Goal: Task Accomplishment & Management: Use online tool/utility

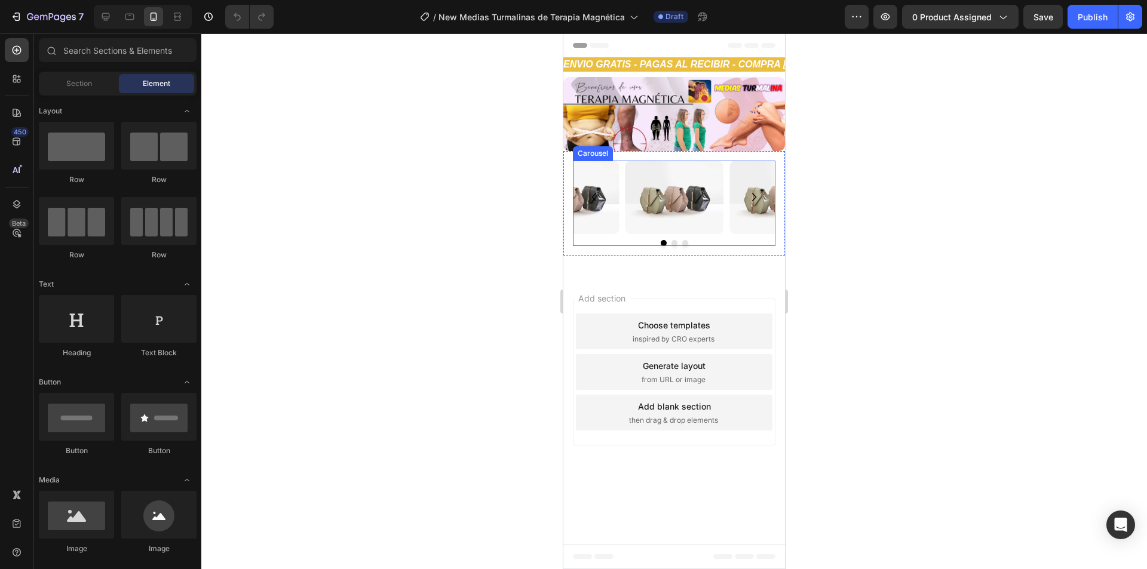
click at [663, 242] on button "Dot" at bounding box center [664, 243] width 6 height 6
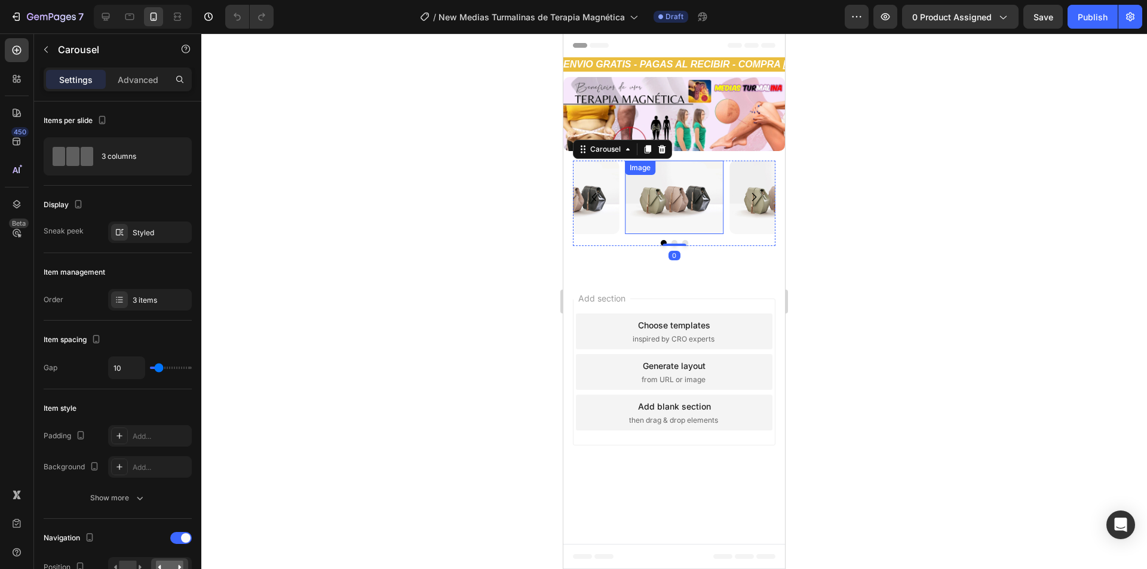
click at [668, 196] on img at bounding box center [674, 197] width 99 height 73
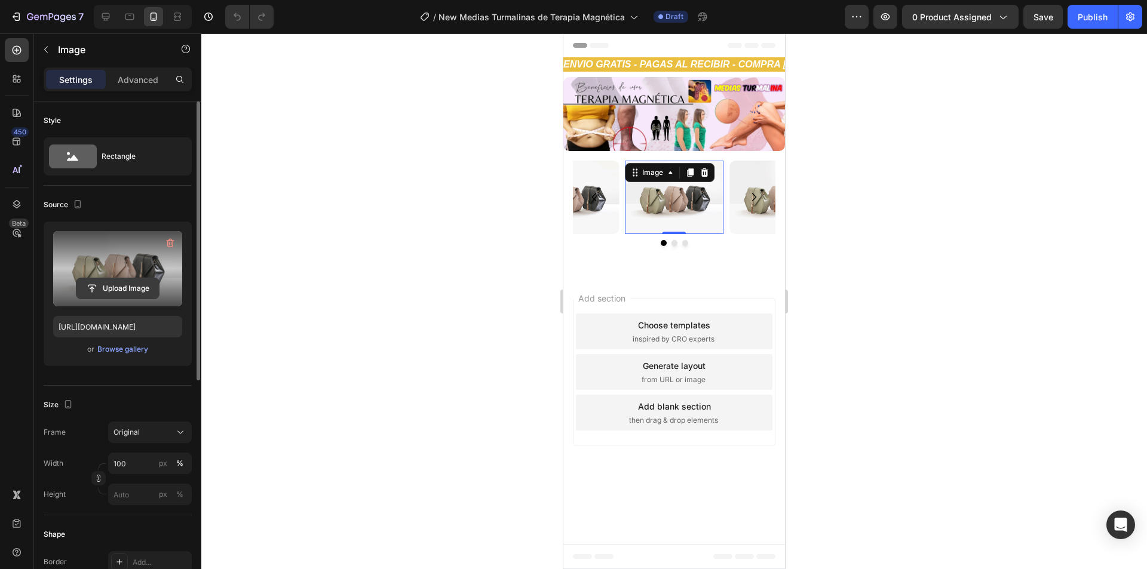
click at [108, 284] on input "file" at bounding box center [117, 288] width 82 height 20
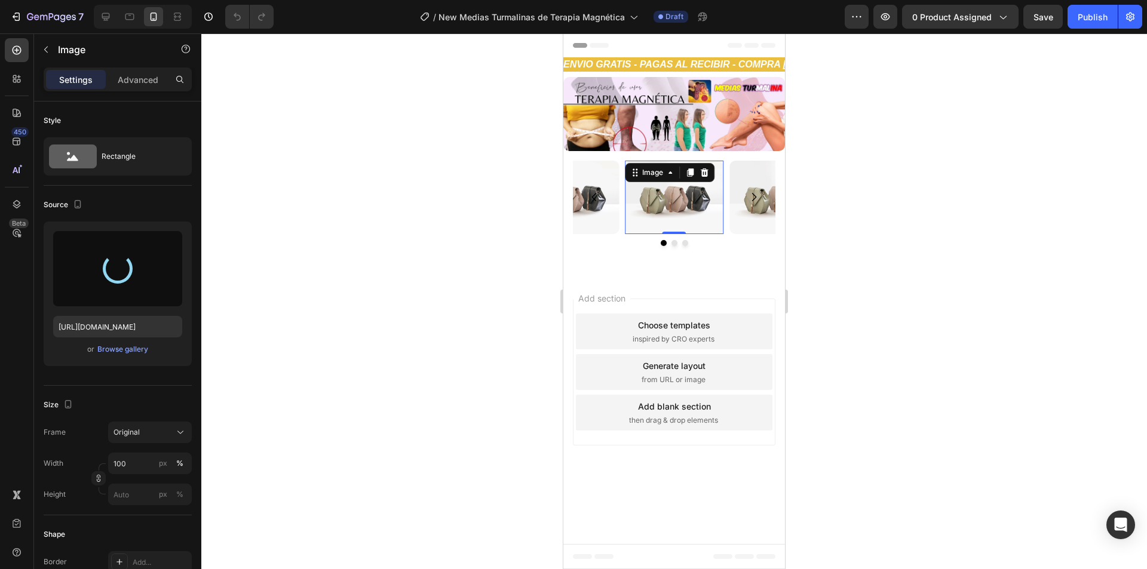
type input "https://cdn.shopify.com/s/files/1/0654/3848/2663/files/gempages_481659705752552…"
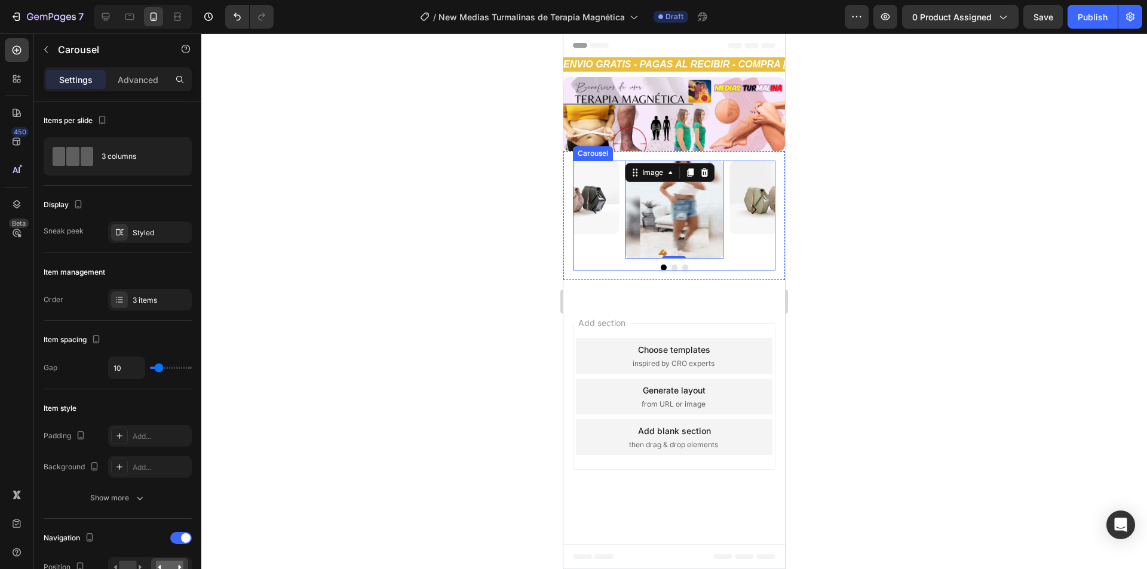
click at [673, 268] on div "Image 0 Image Image Carousel" at bounding box center [674, 216] width 202 height 110
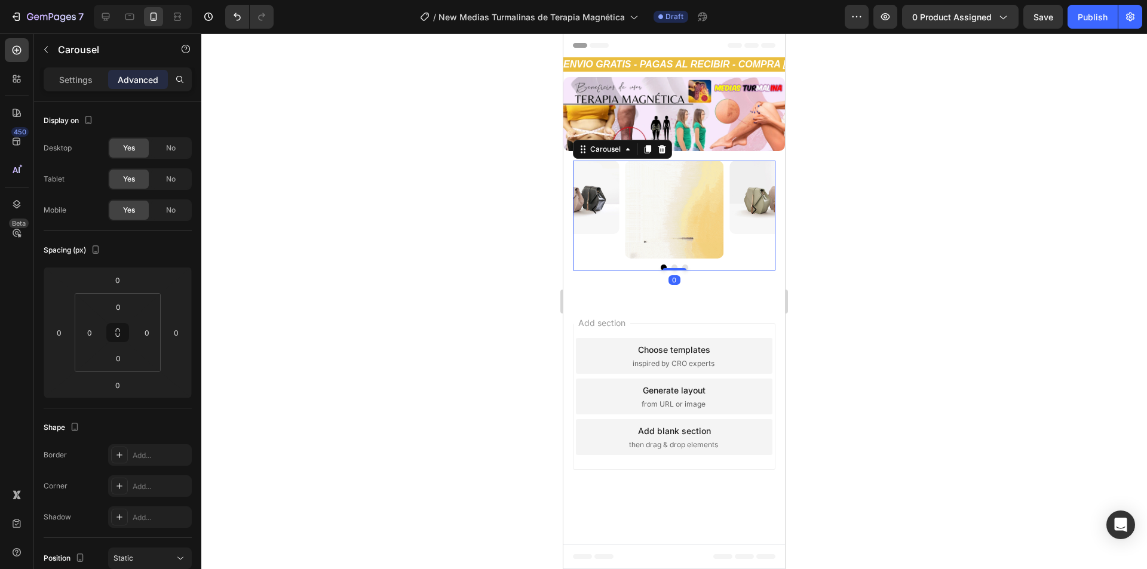
click at [675, 268] on button "Dot" at bounding box center [674, 268] width 6 height 6
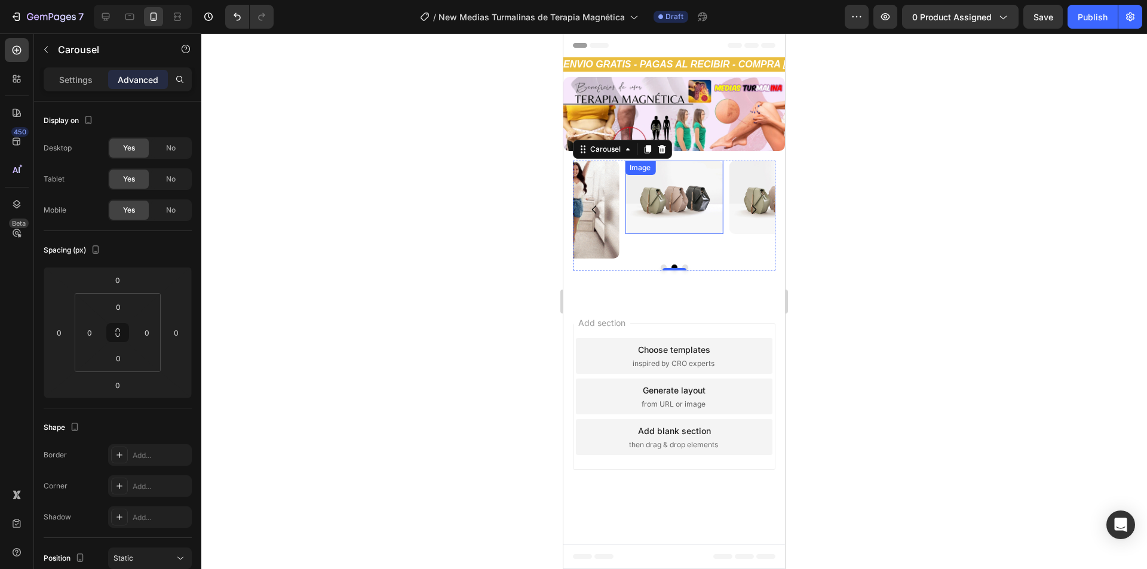
click at [699, 195] on img at bounding box center [674, 197] width 99 height 73
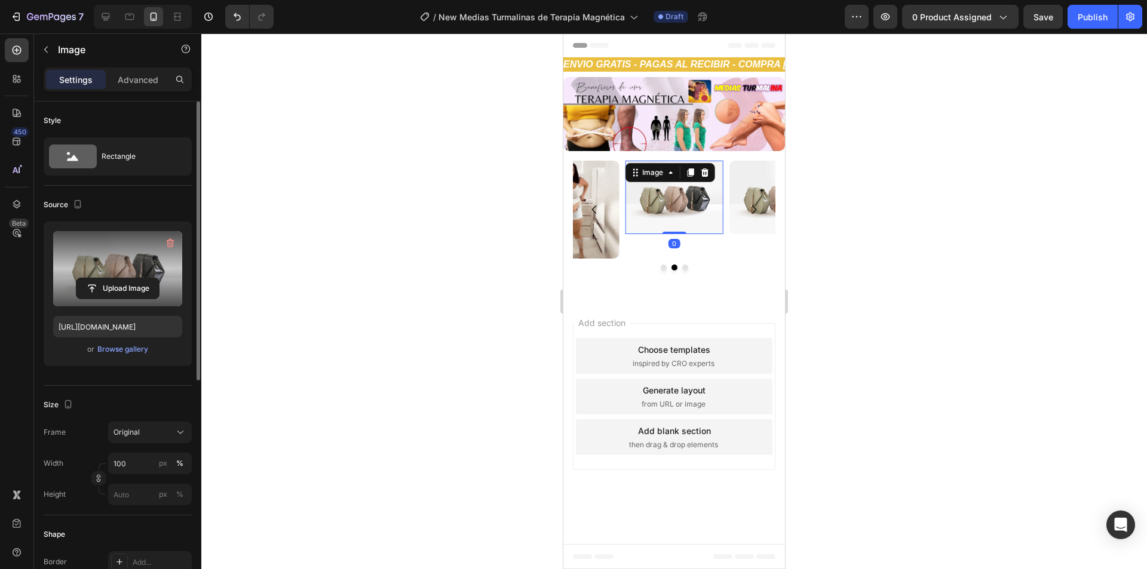
click at [93, 263] on label at bounding box center [117, 268] width 129 height 75
click at [93, 278] on input "file" at bounding box center [117, 288] width 82 height 20
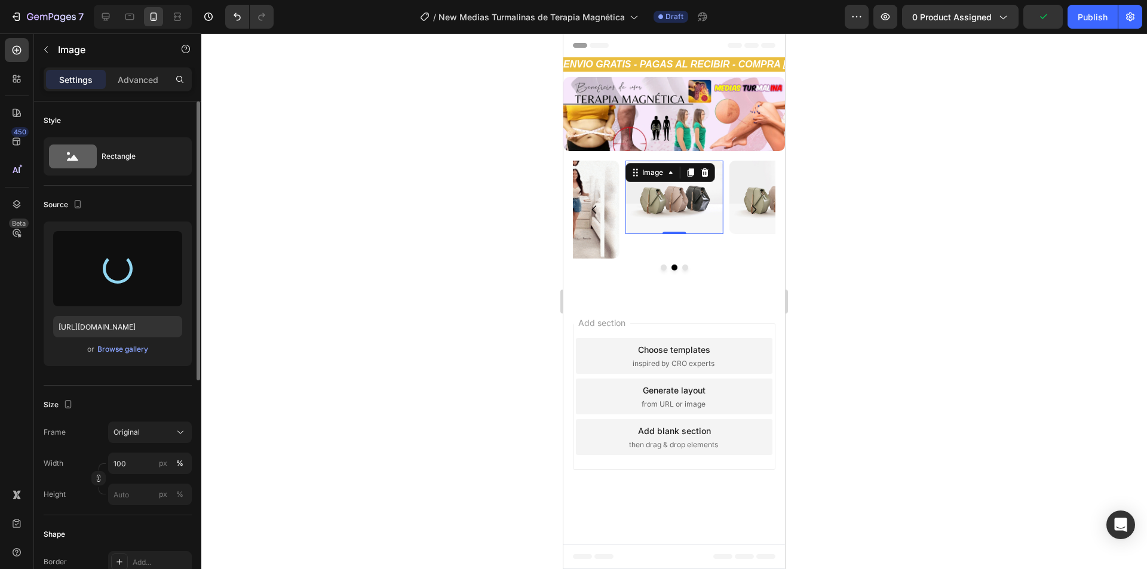
type input "https://cdn.shopify.com/s/files/1/0654/3848/2663/files/gempages_481659705752552…"
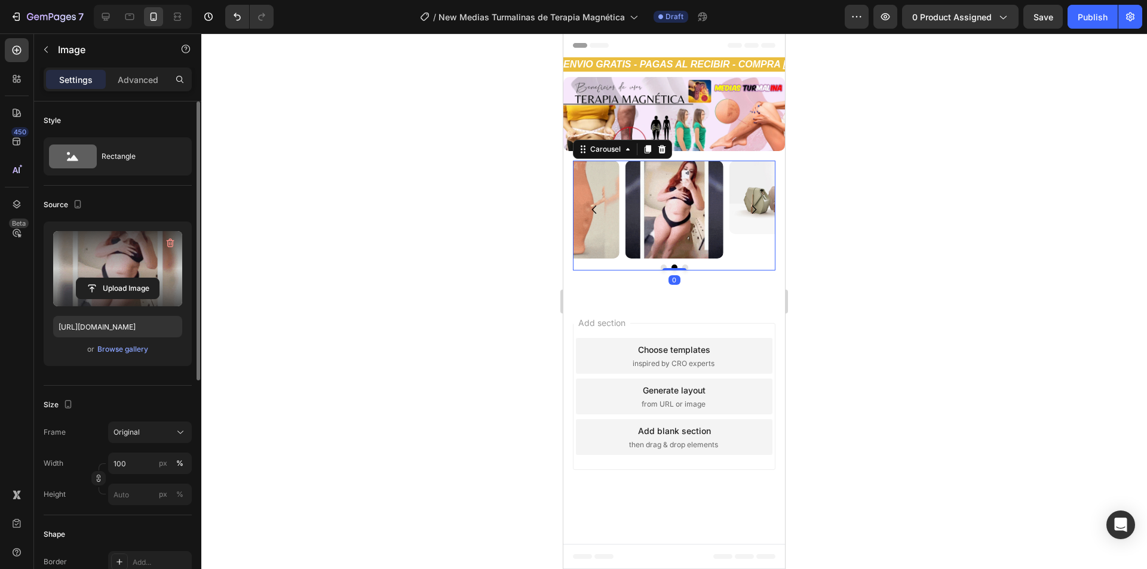
click at [683, 269] on div "Image Image Image Carousel 0" at bounding box center [674, 216] width 202 height 110
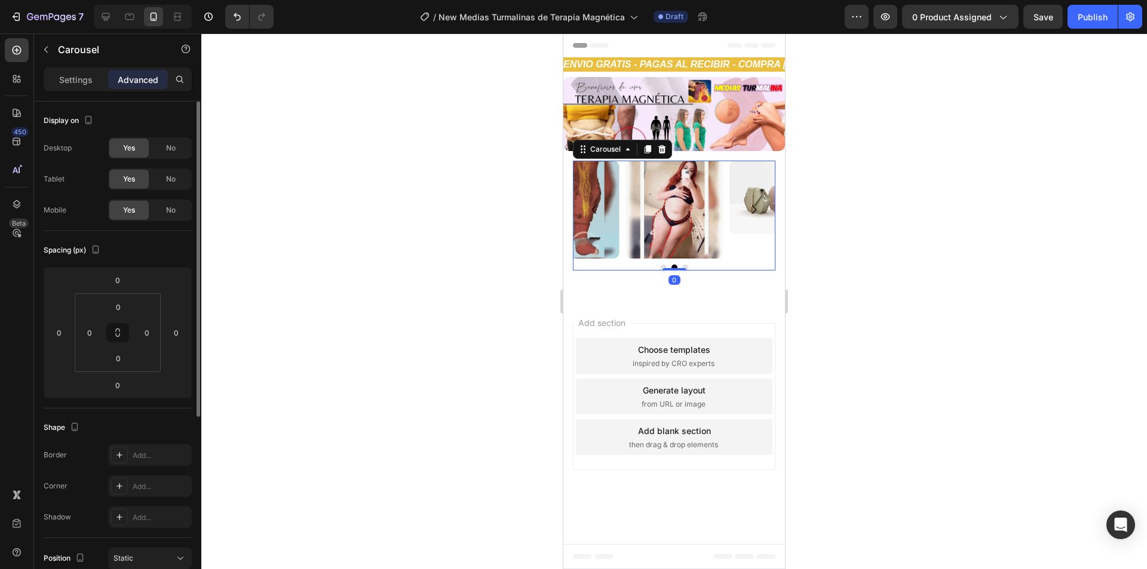
click at [686, 265] on button "Dot" at bounding box center [685, 268] width 6 height 6
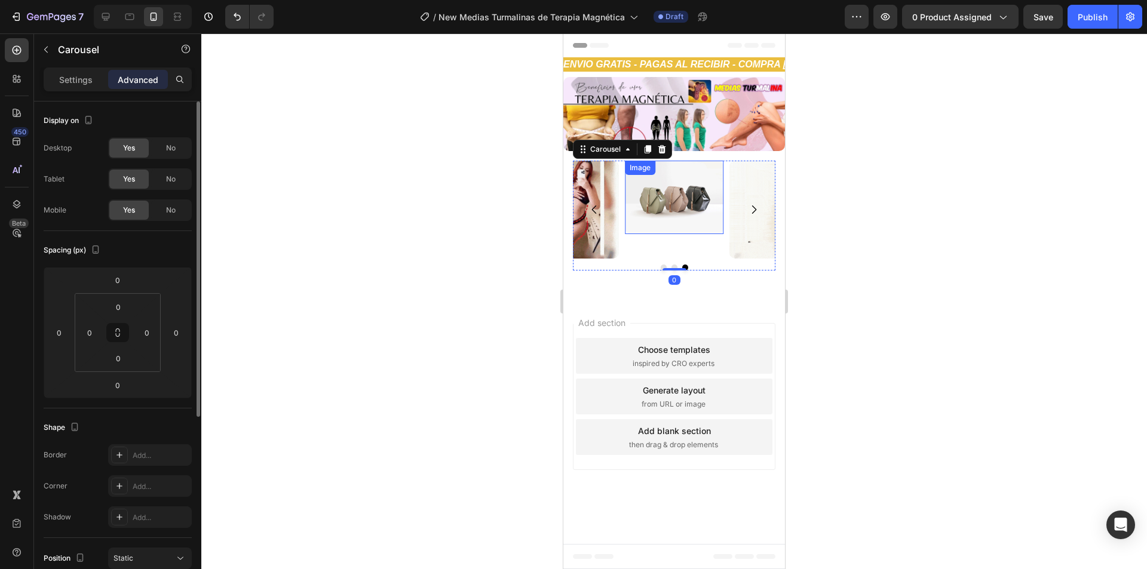
click at [670, 208] on img at bounding box center [674, 197] width 99 height 73
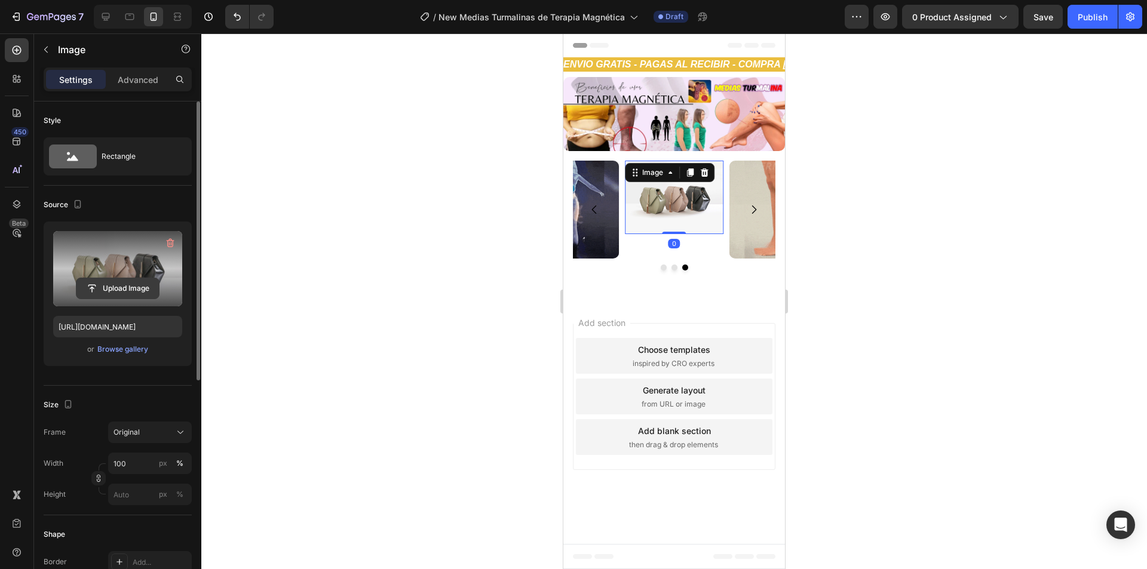
click at [104, 278] on input "file" at bounding box center [117, 288] width 82 height 20
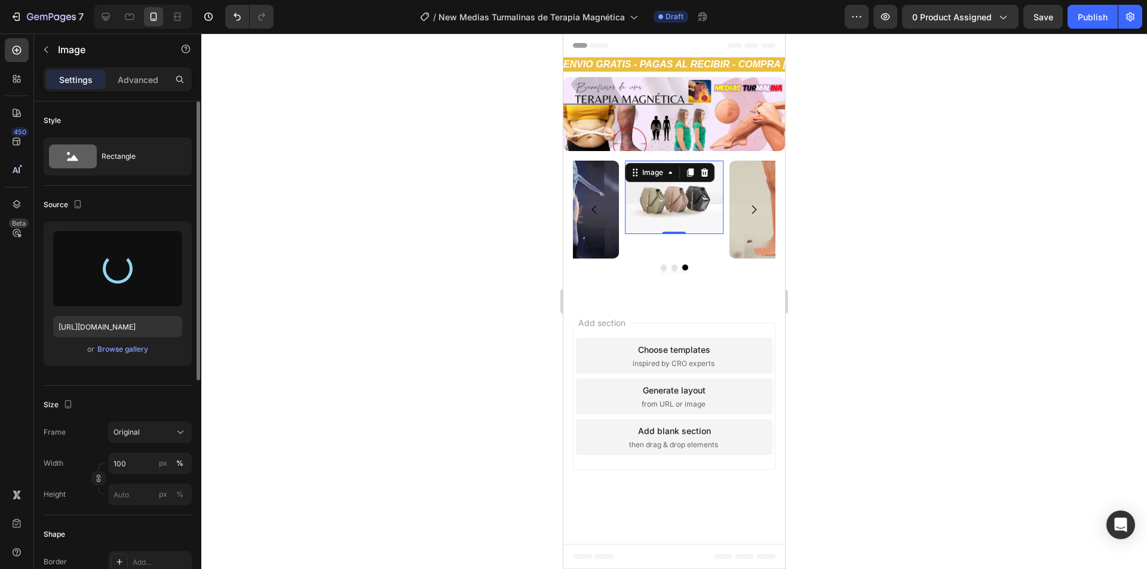
type input "https://cdn.shopify.com/s/files/1/0654/3848/2663/files/gempages_481659705752552…"
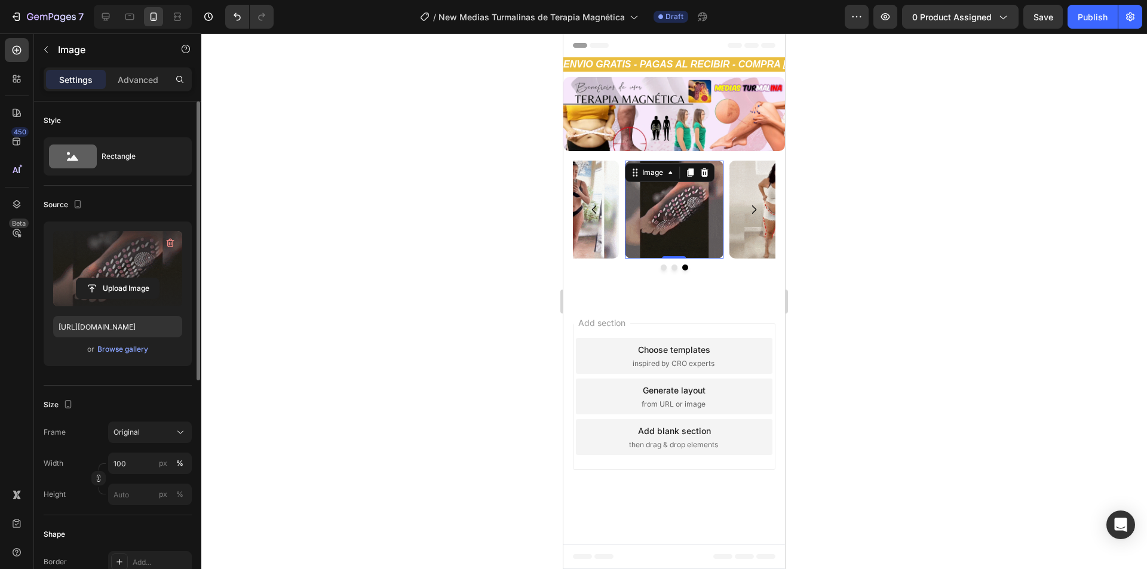
click at [691, 225] on img at bounding box center [674, 210] width 99 height 99
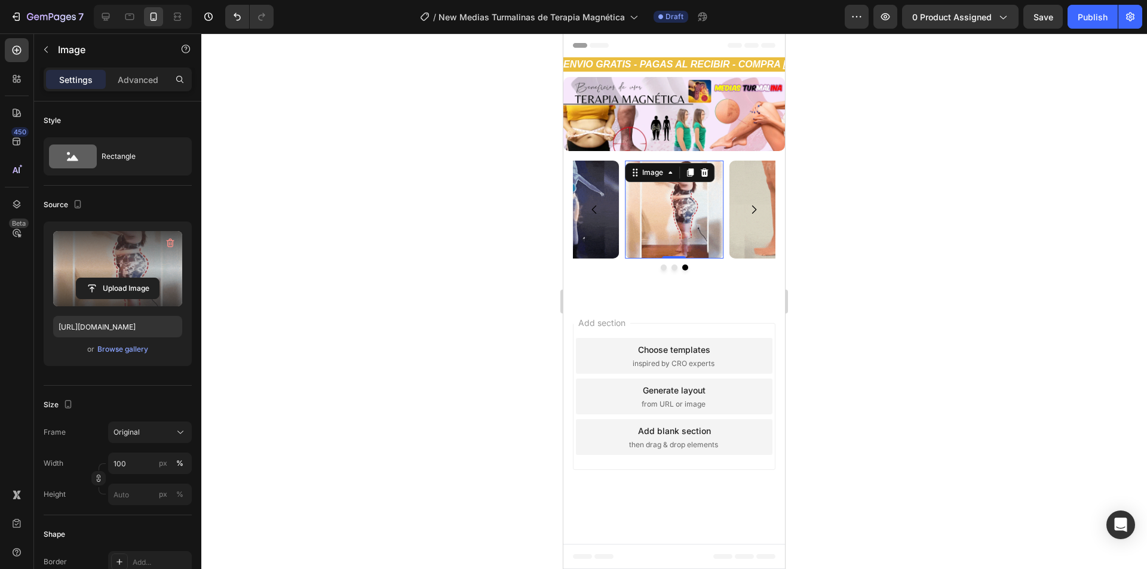
click at [673, 208] on img at bounding box center [674, 210] width 99 height 99
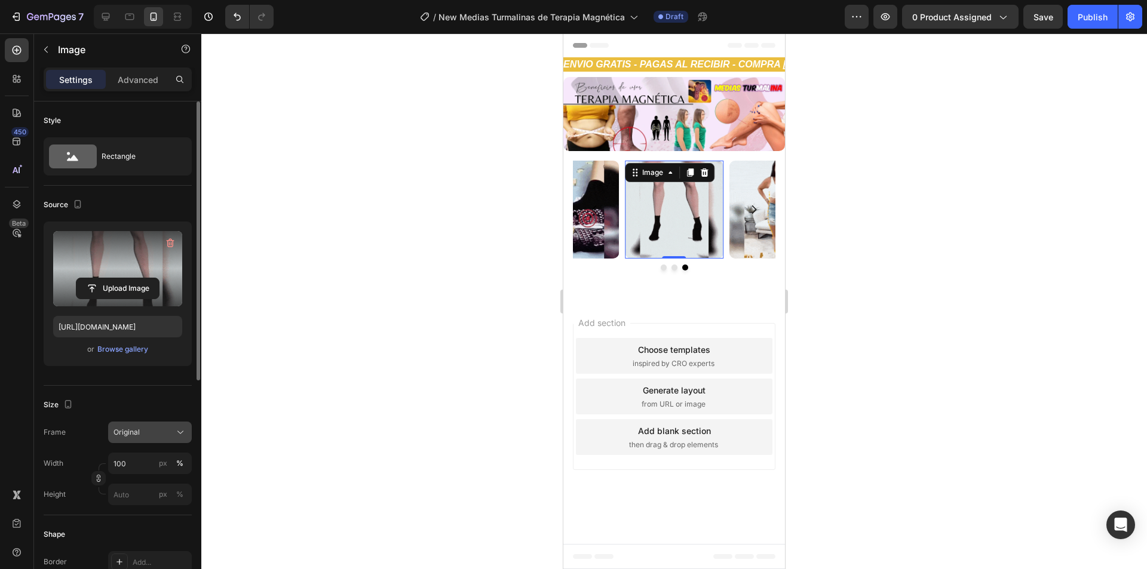
click at [142, 427] on div "Original" at bounding box center [142, 432] width 59 height 11
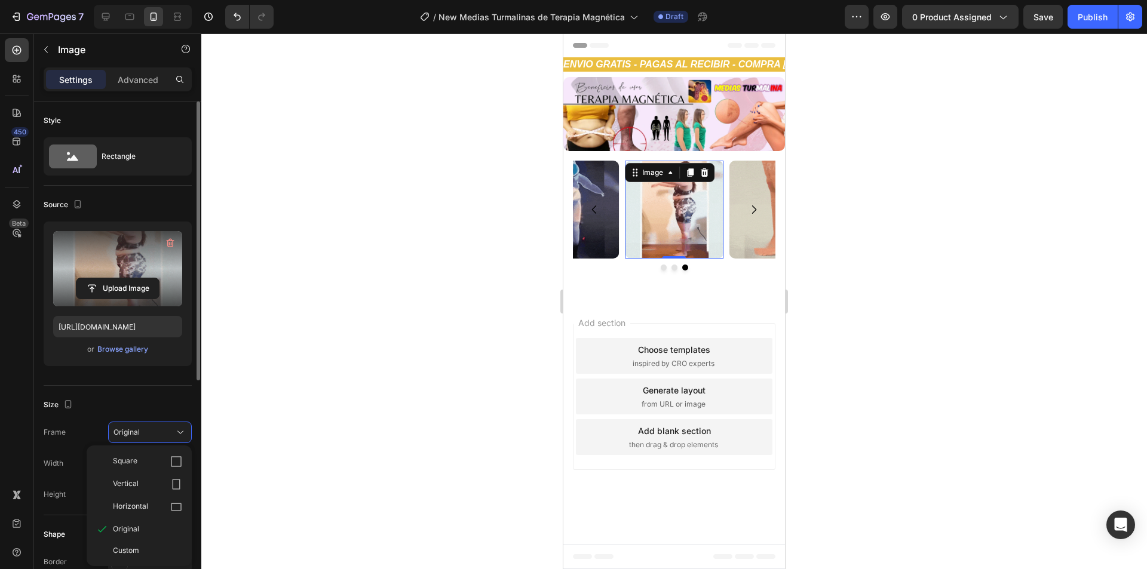
scroll to position [179, 0]
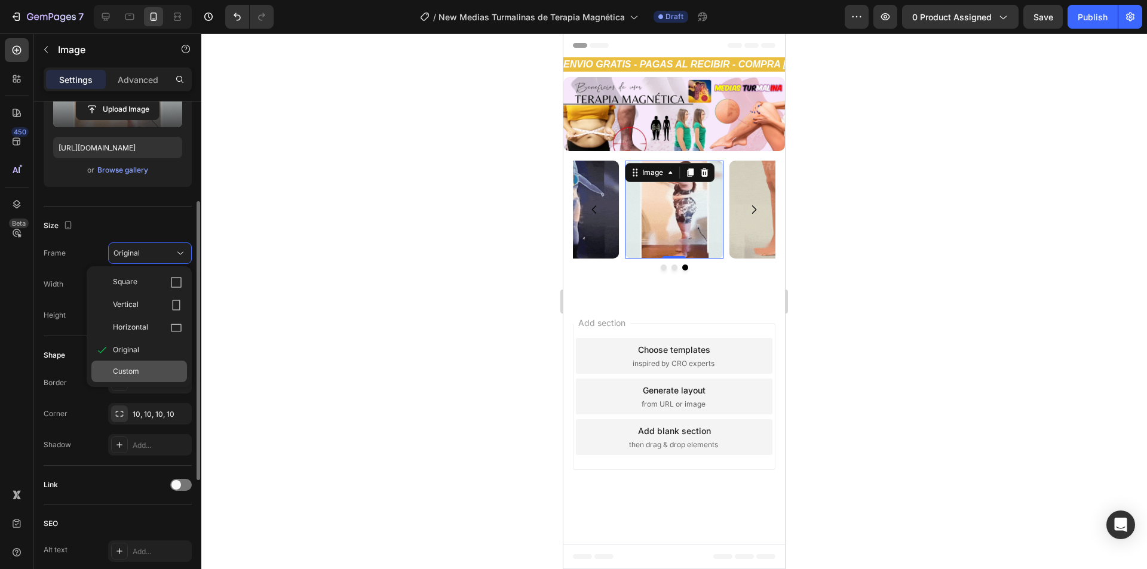
click at [153, 372] on div "Custom" at bounding box center [147, 371] width 69 height 11
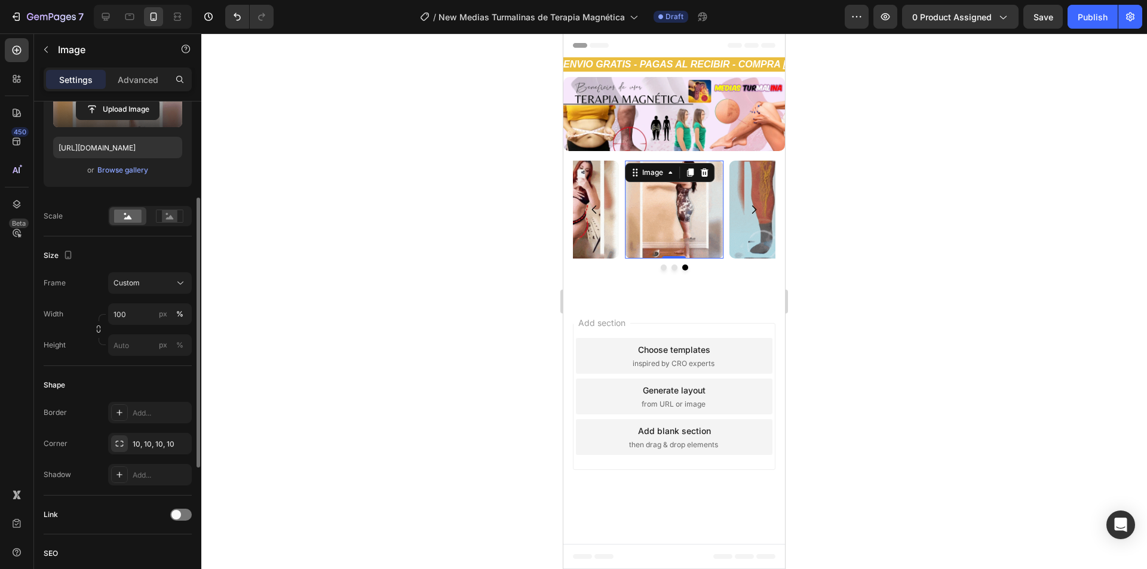
click at [157, 250] on div "Size" at bounding box center [118, 255] width 148 height 19
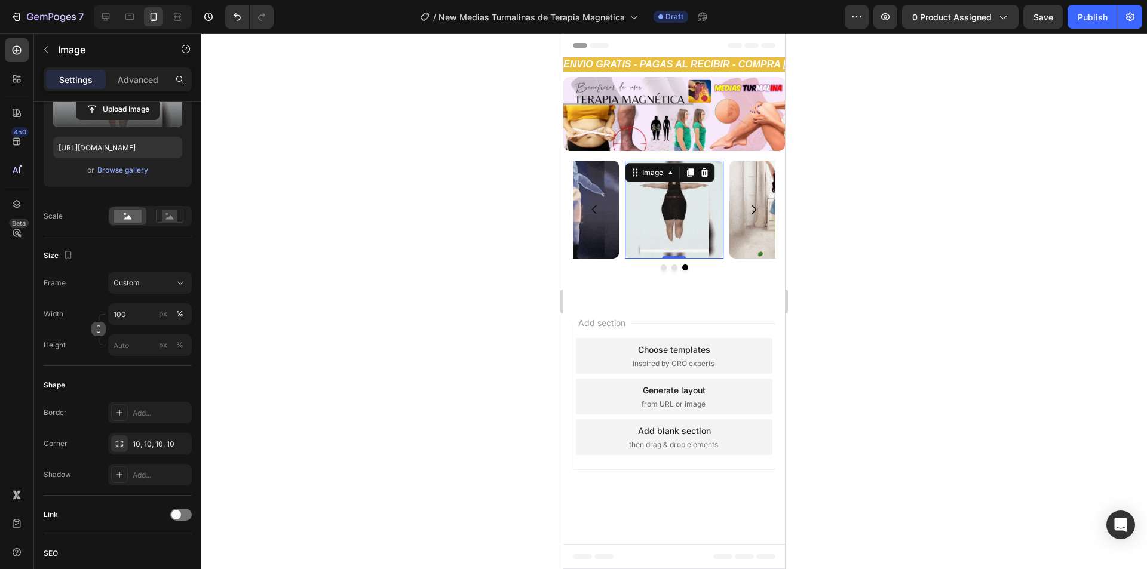
click at [96, 332] on icon "button" at bounding box center [98, 329] width 8 height 8
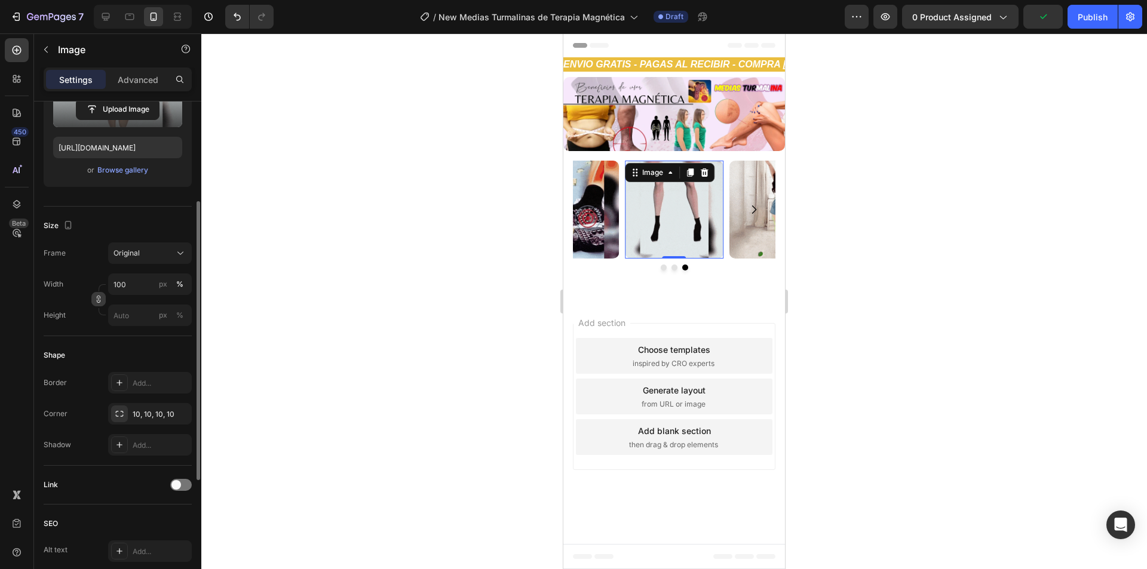
click at [100, 297] on icon "button" at bounding box center [99, 297] width 4 height 3
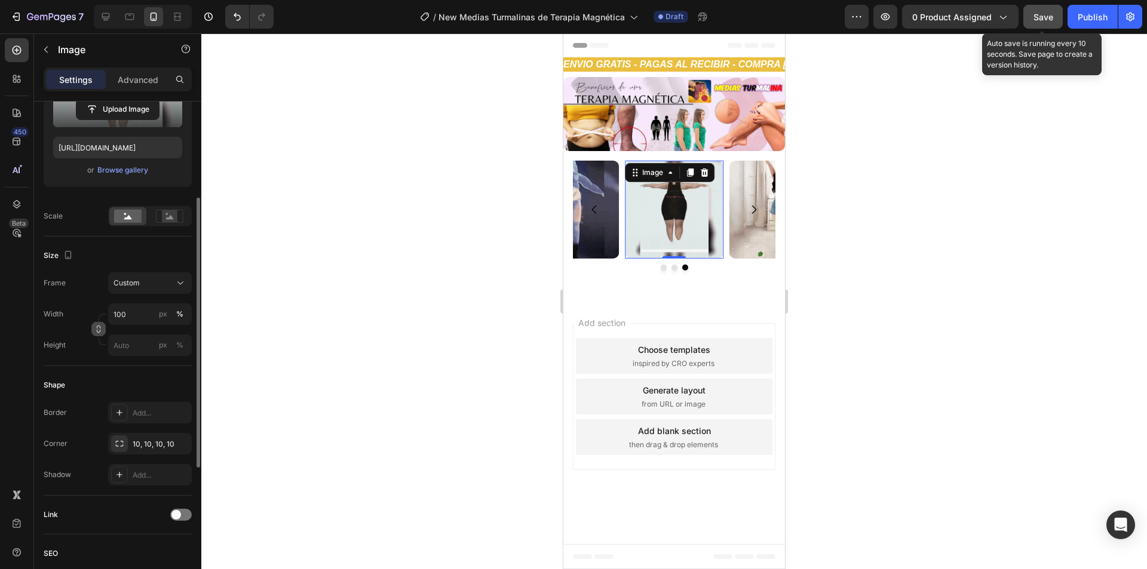
click at [1040, 20] on span "Save" at bounding box center [1043, 17] width 20 height 10
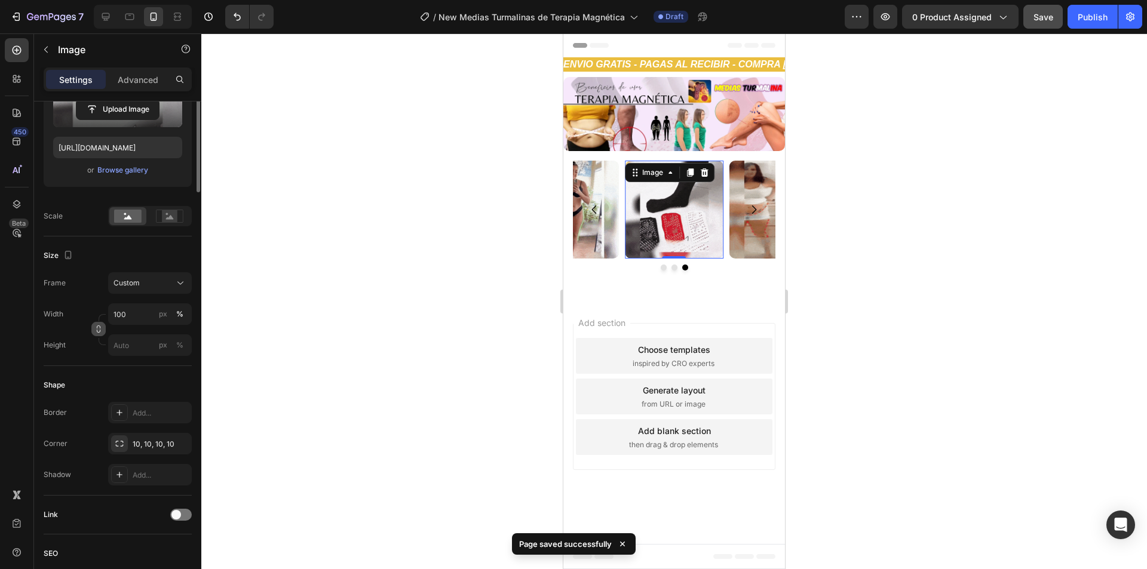
scroll to position [0, 0]
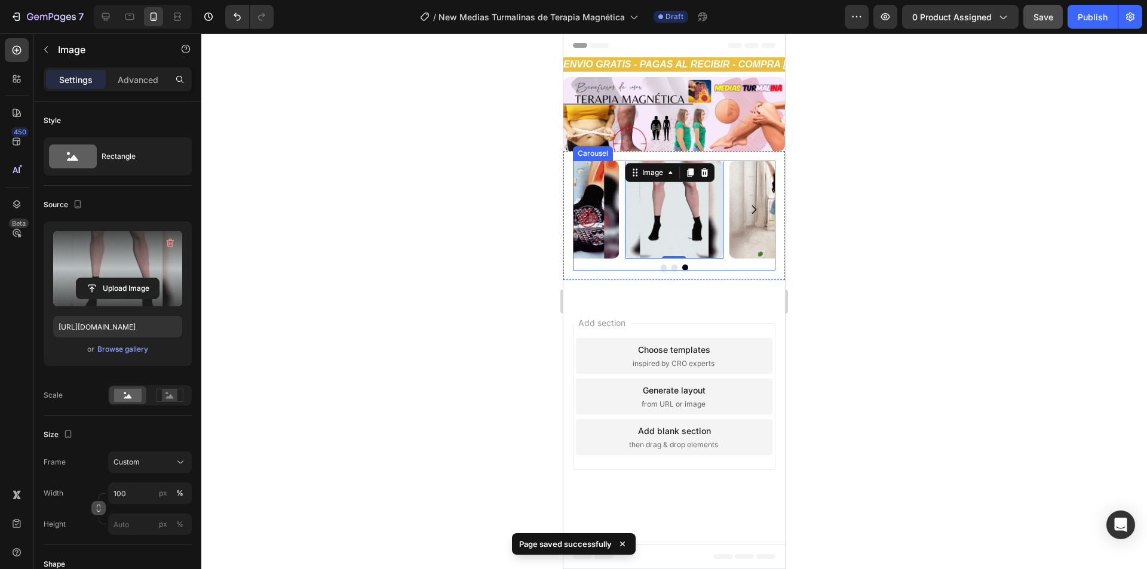
click at [622, 204] on div "Image Image Image 0" at bounding box center [674, 210] width 202 height 99
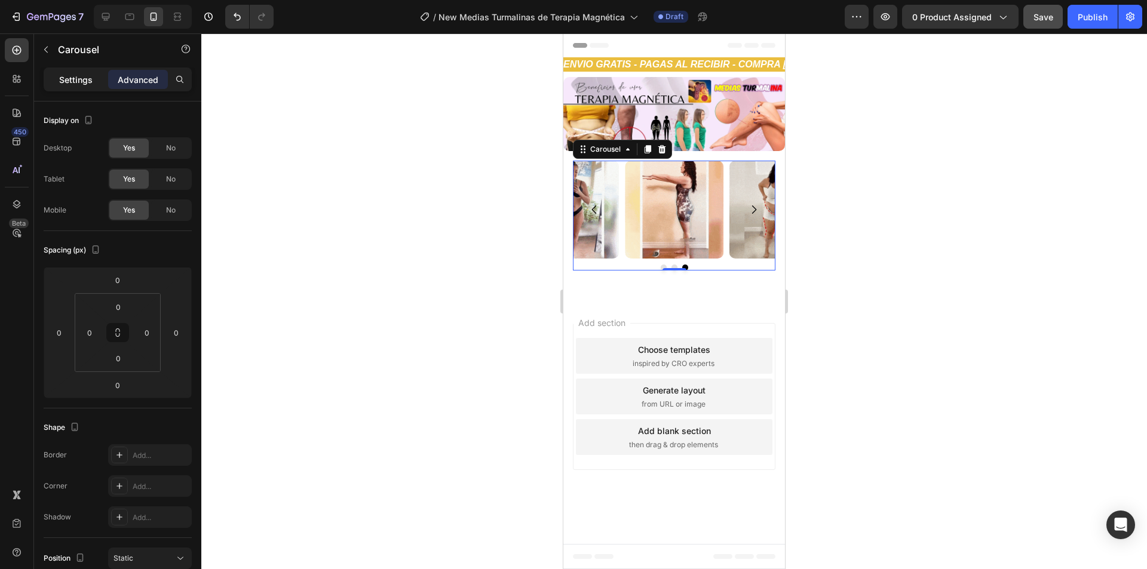
click at [70, 72] on div "Settings" at bounding box center [76, 79] width 60 height 19
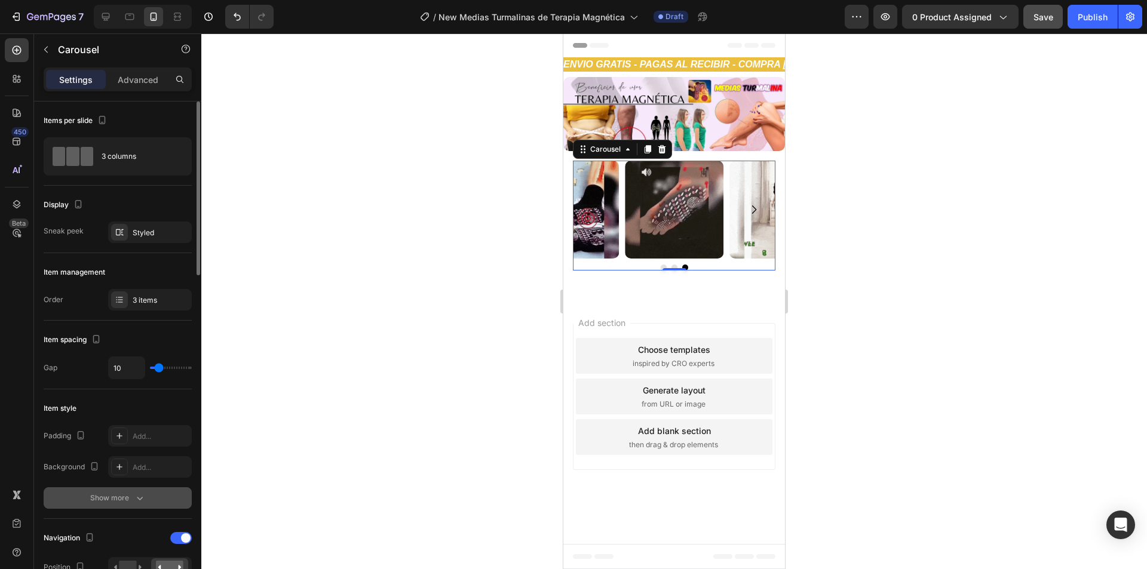
click at [120, 490] on button "Show more" at bounding box center [118, 498] width 148 height 22
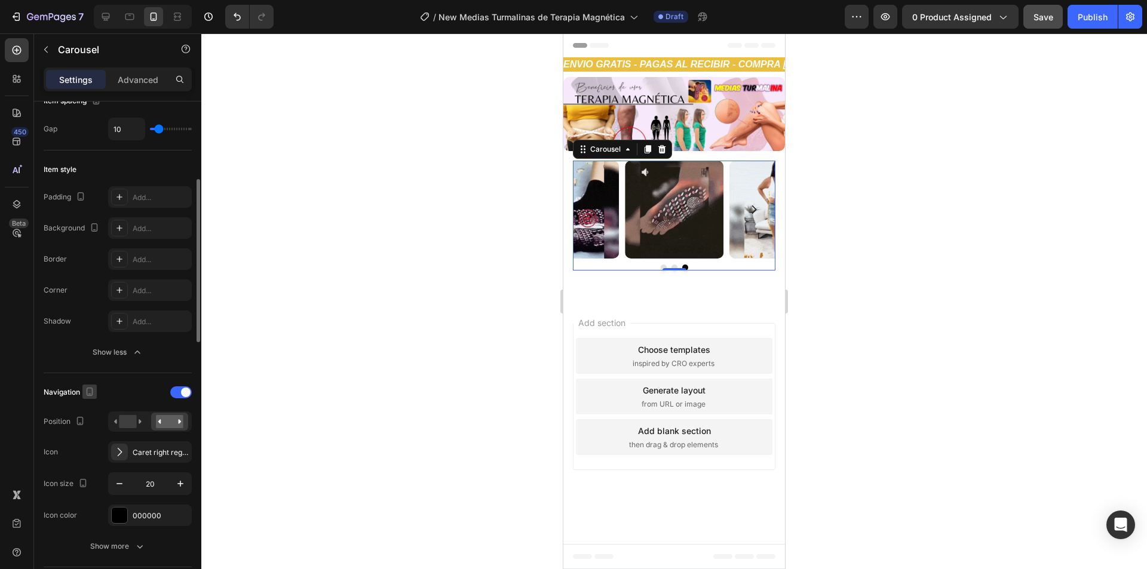
scroll to position [418, 0]
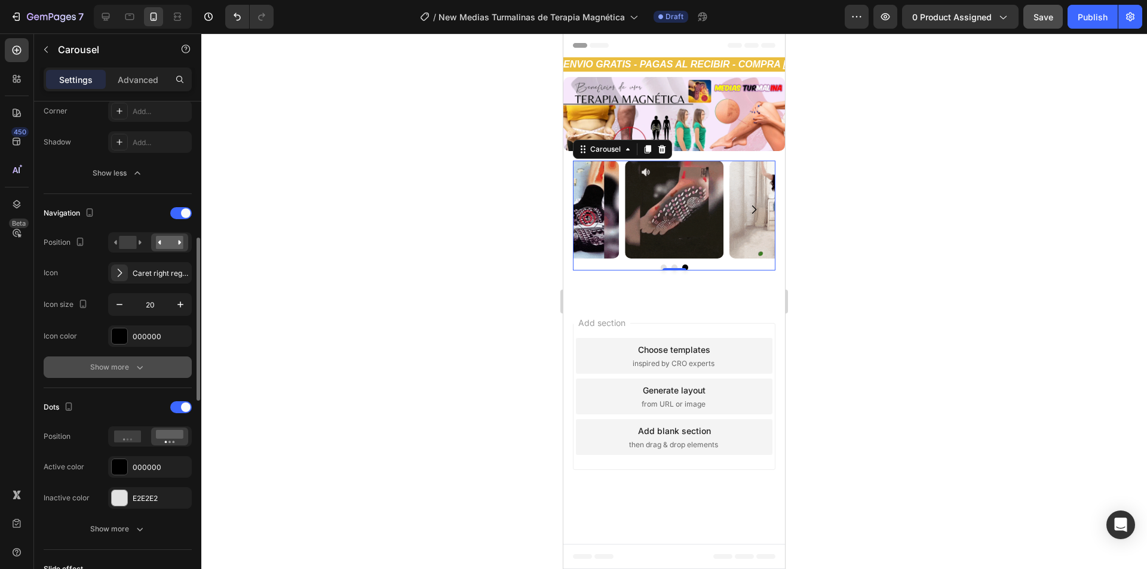
click at [144, 369] on icon "button" at bounding box center [140, 367] width 12 height 12
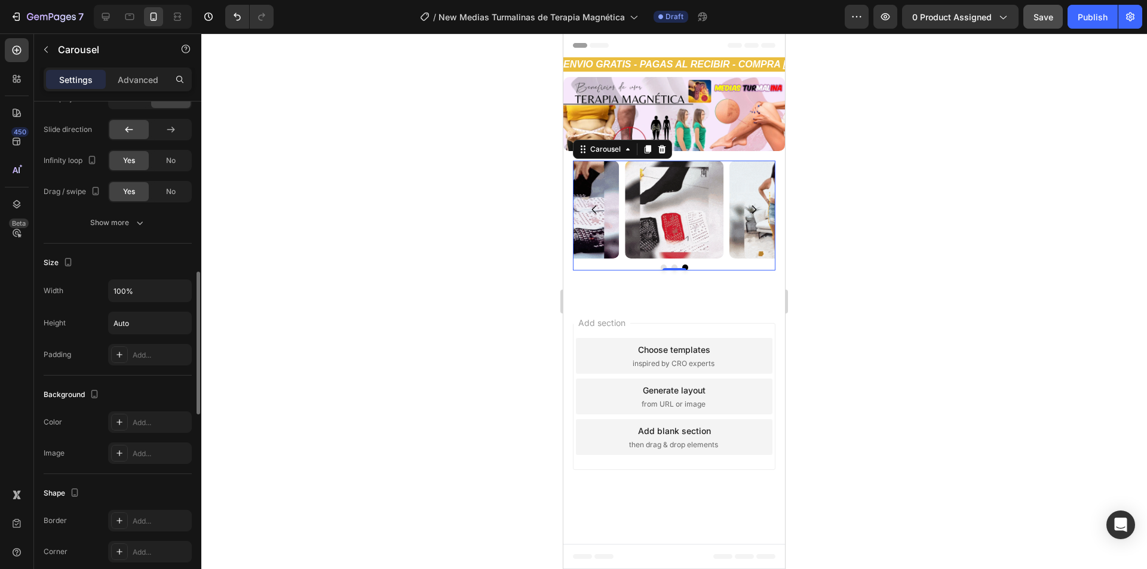
scroll to position [1015, 0]
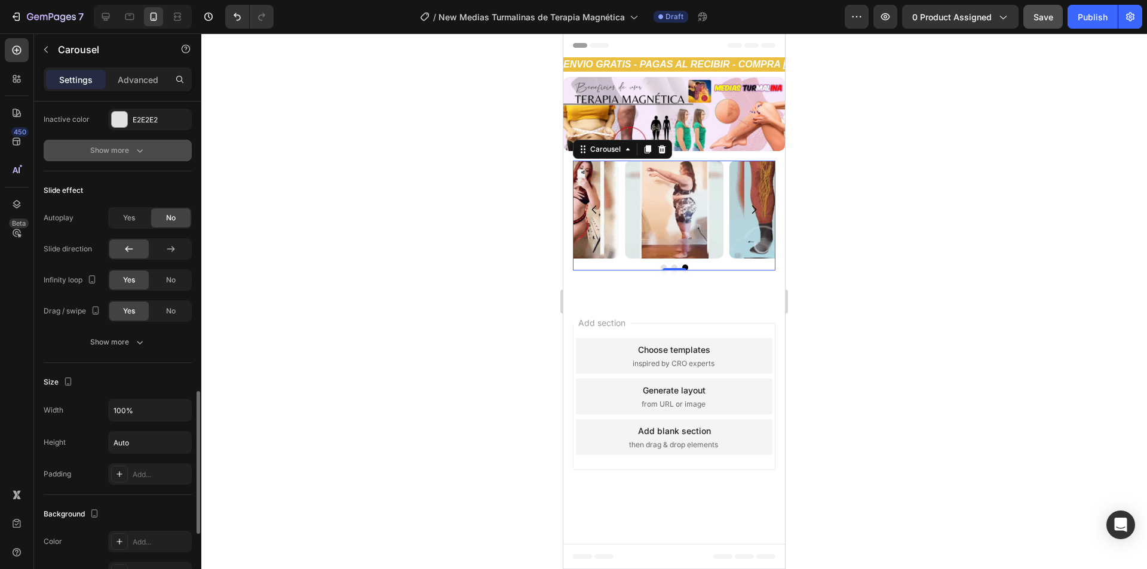
click at [153, 154] on button "Show more" at bounding box center [118, 151] width 148 height 22
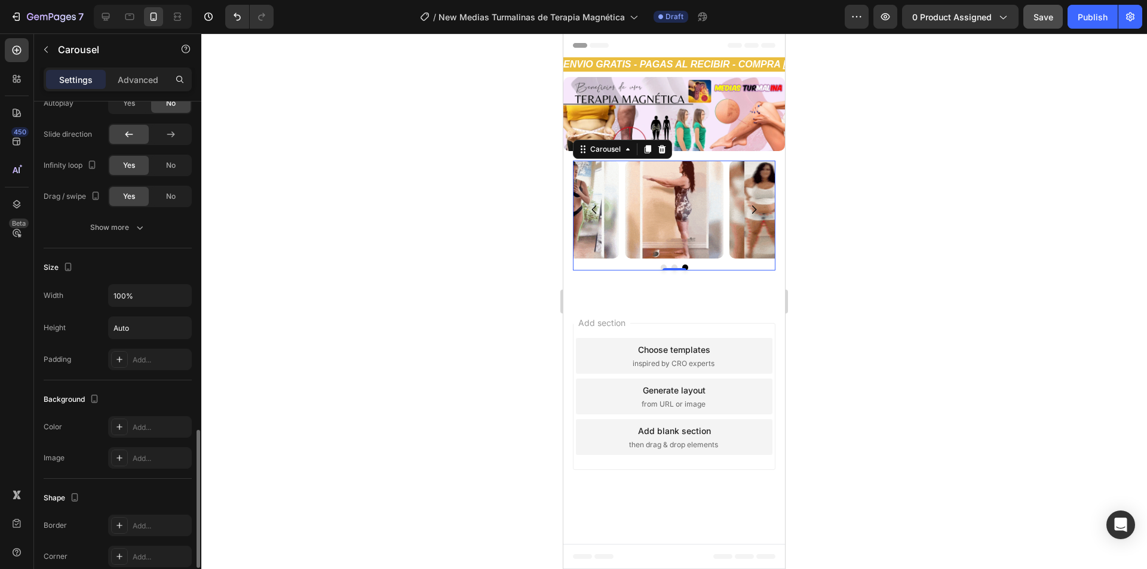
scroll to position [1322, 0]
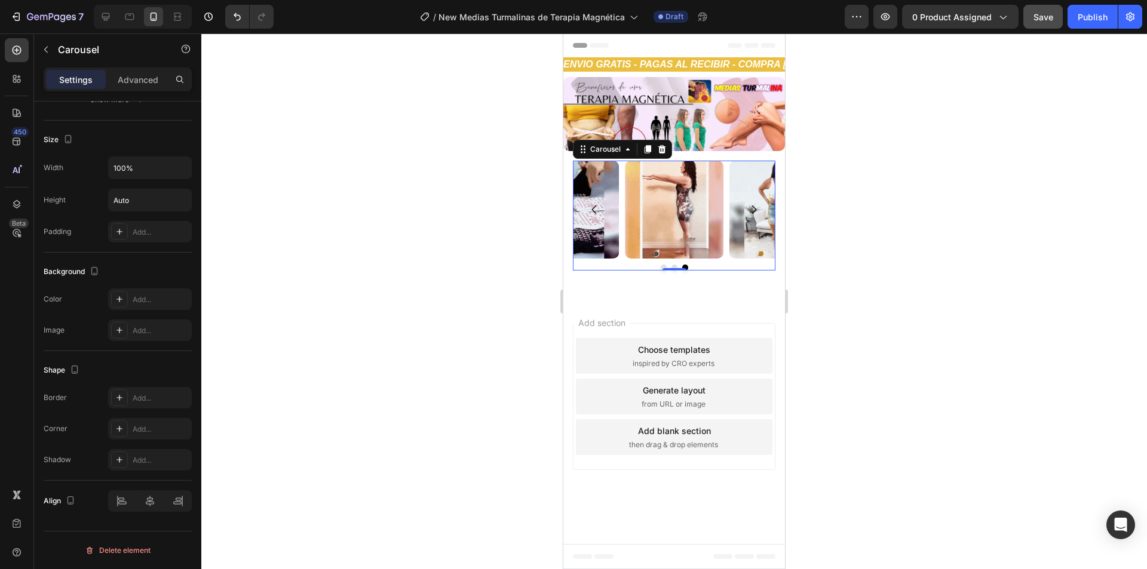
click at [619, 264] on div "Image Image Image Carousel 0" at bounding box center [674, 216] width 202 height 110
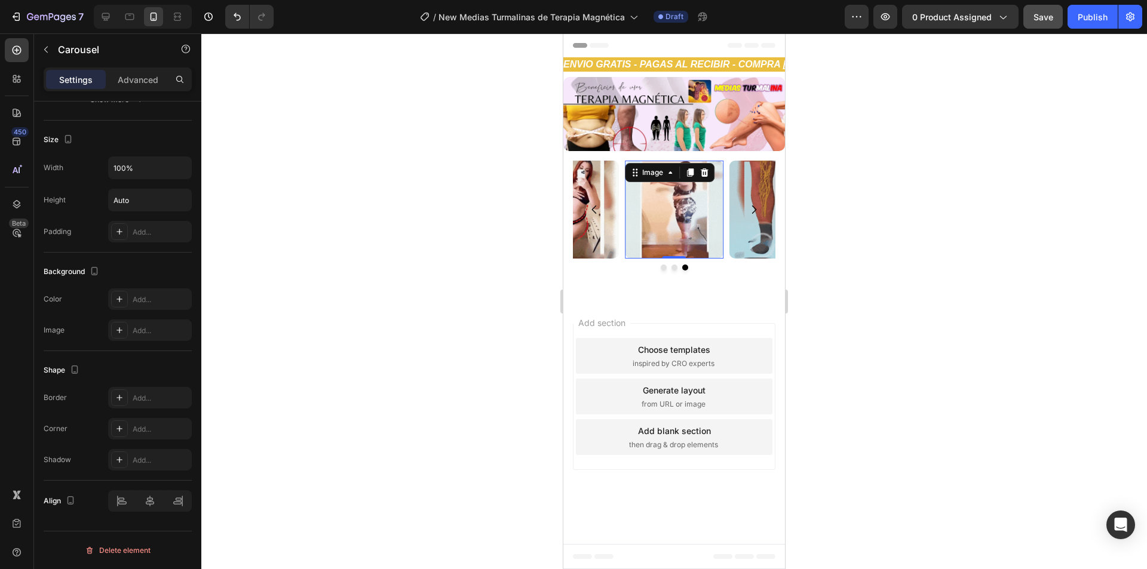
click at [705, 182] on img at bounding box center [674, 210] width 99 height 99
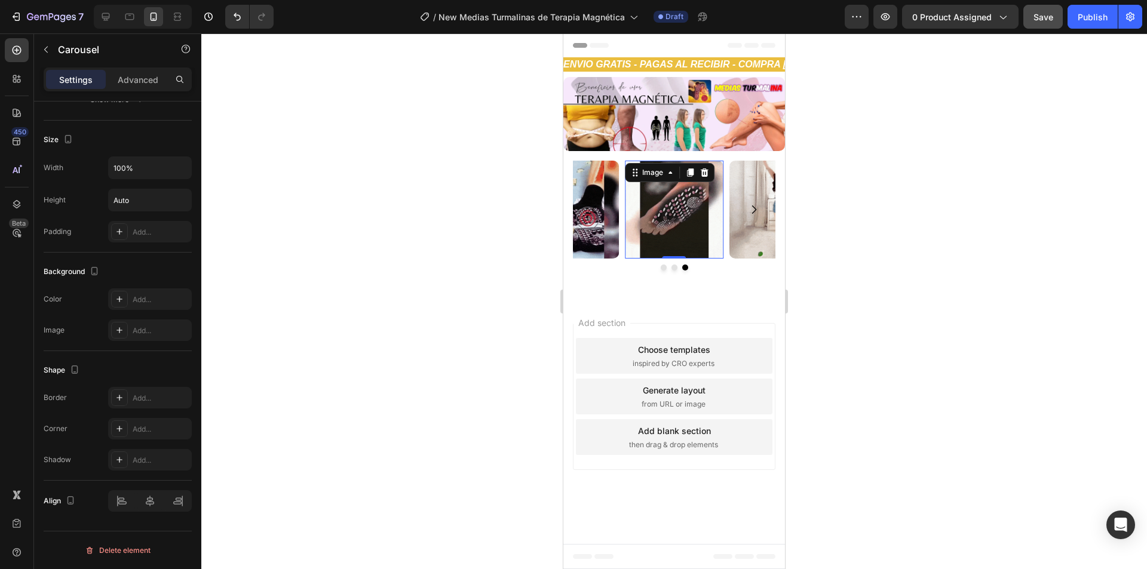
scroll to position [0, 0]
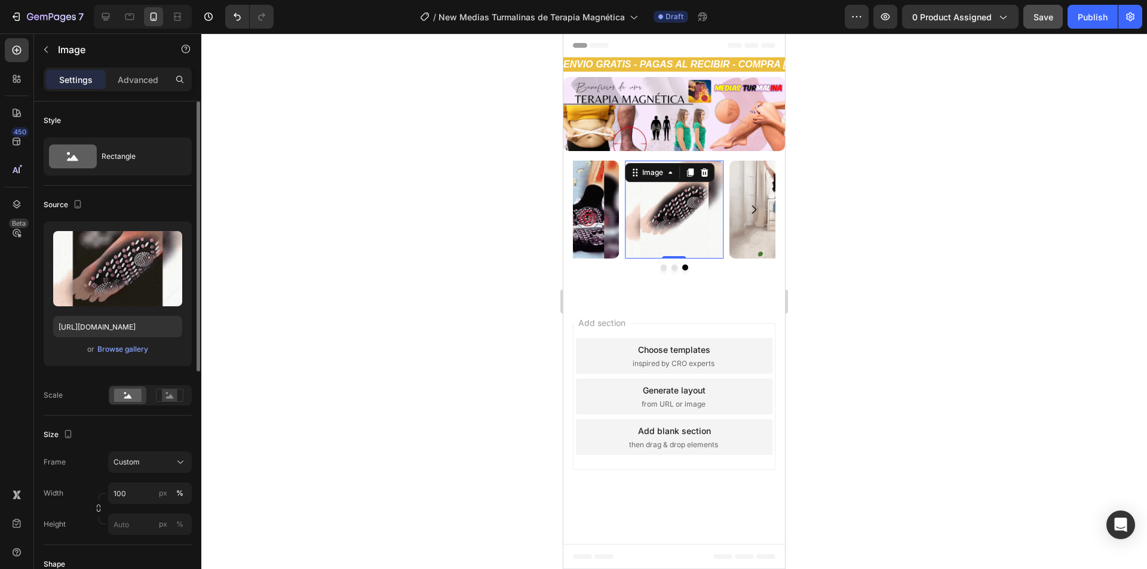
click at [690, 199] on img at bounding box center [674, 210] width 99 height 99
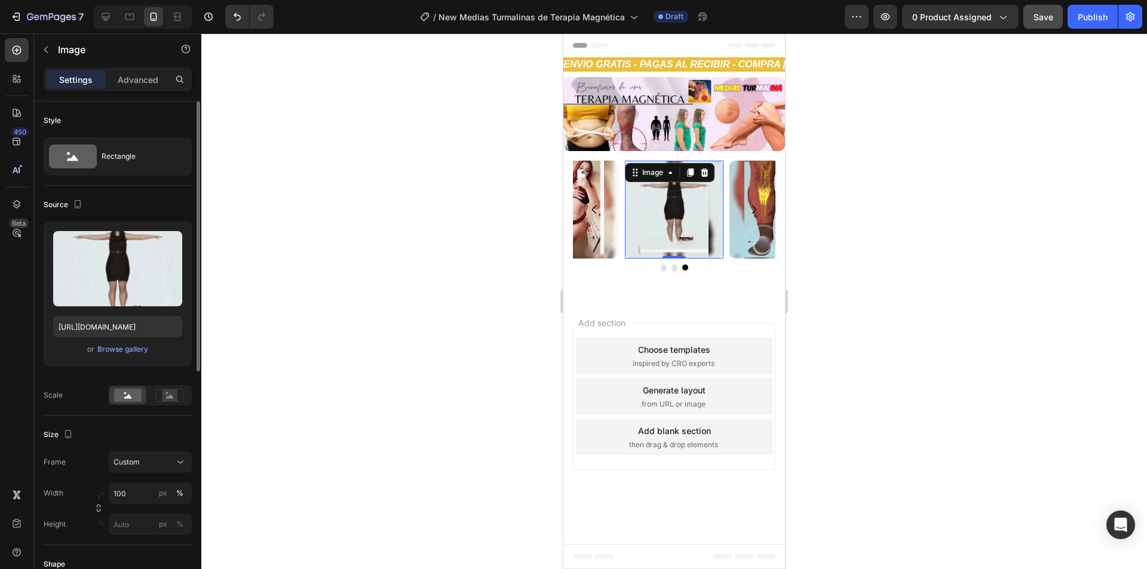
click at [690, 199] on img at bounding box center [674, 210] width 99 height 99
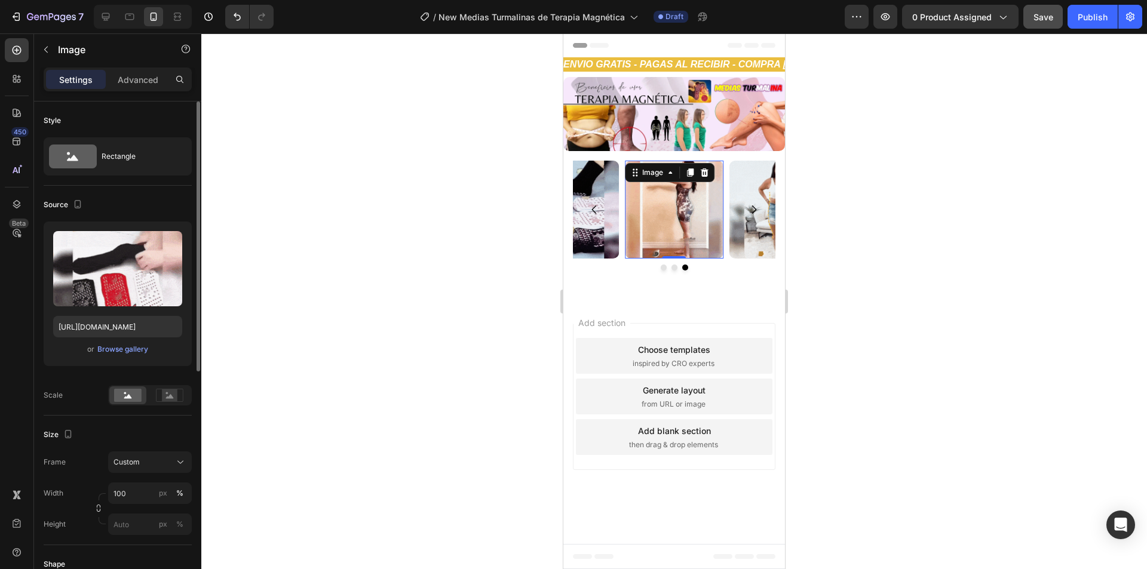
click at [690, 199] on img at bounding box center [674, 210] width 99 height 99
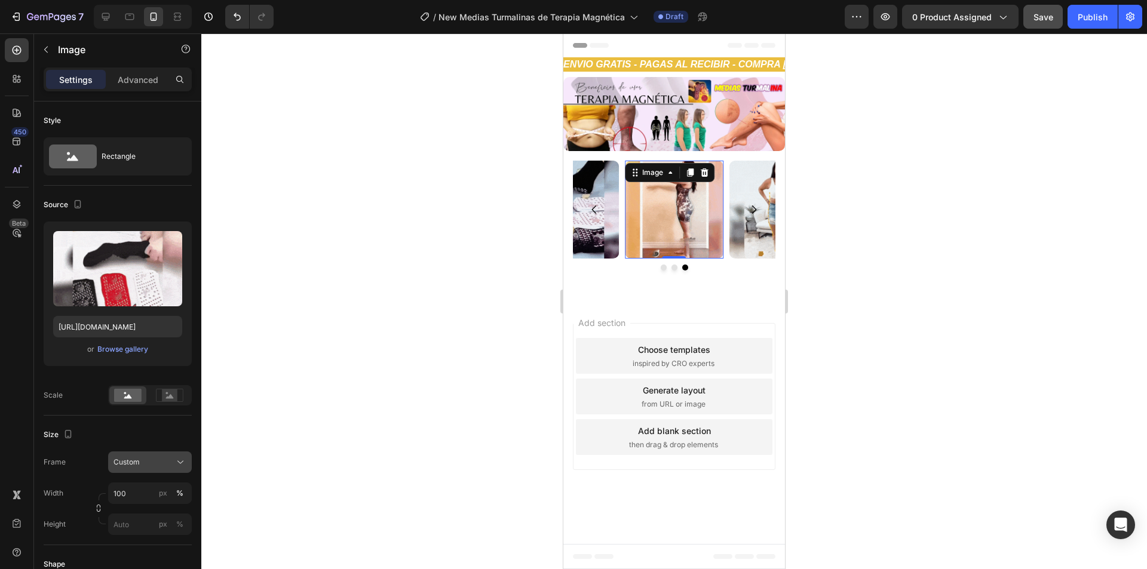
scroll to position [60, 0]
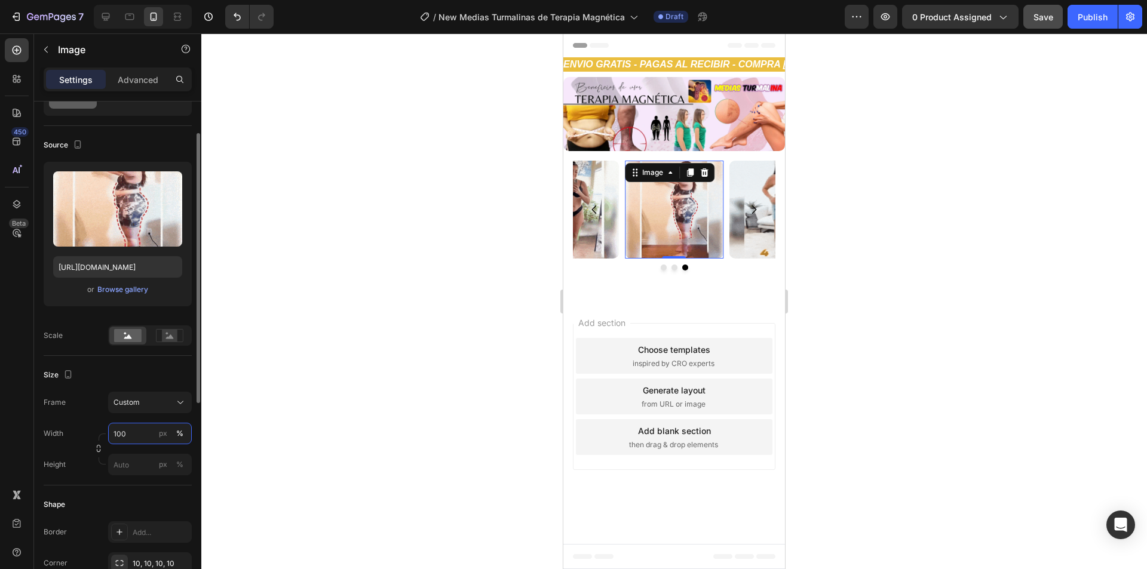
click at [131, 435] on input "100" at bounding box center [150, 434] width 84 height 22
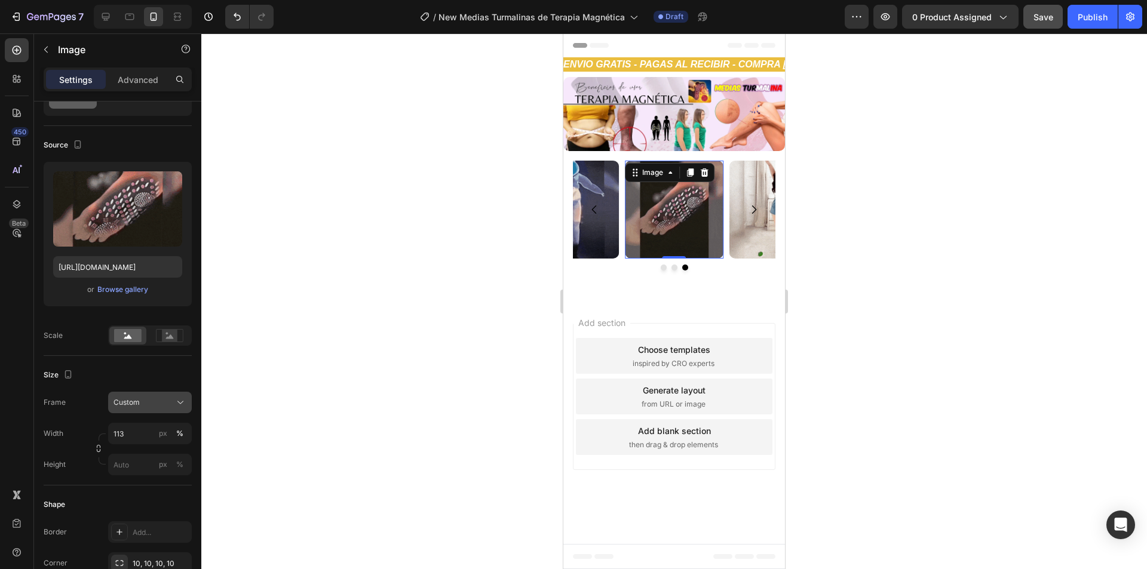
click at [145, 408] on div "Custom" at bounding box center [142, 402] width 59 height 11
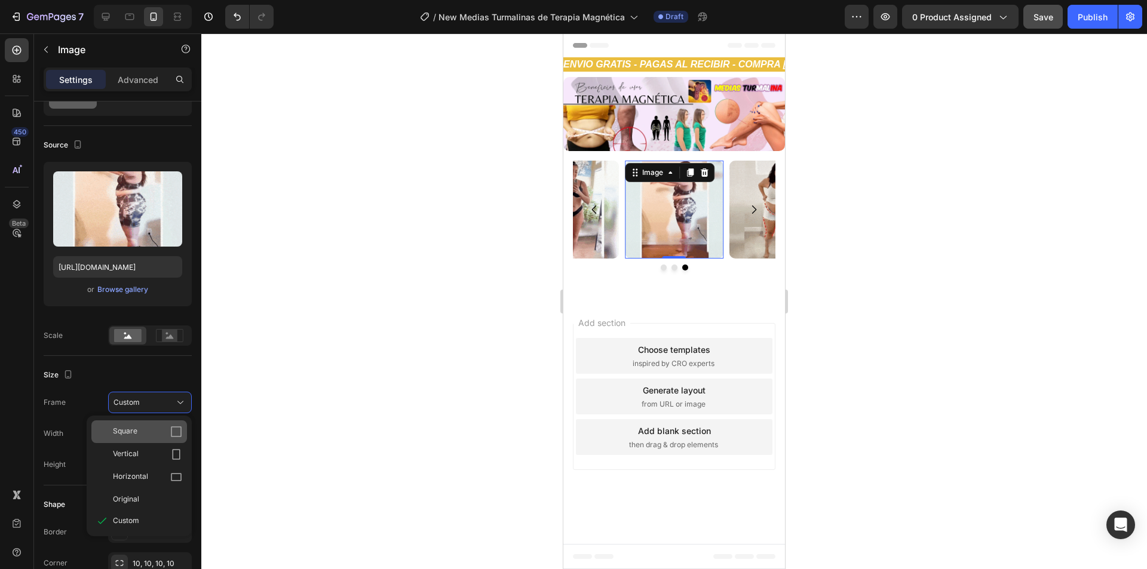
click at [149, 436] on div "Square" at bounding box center [147, 432] width 69 height 12
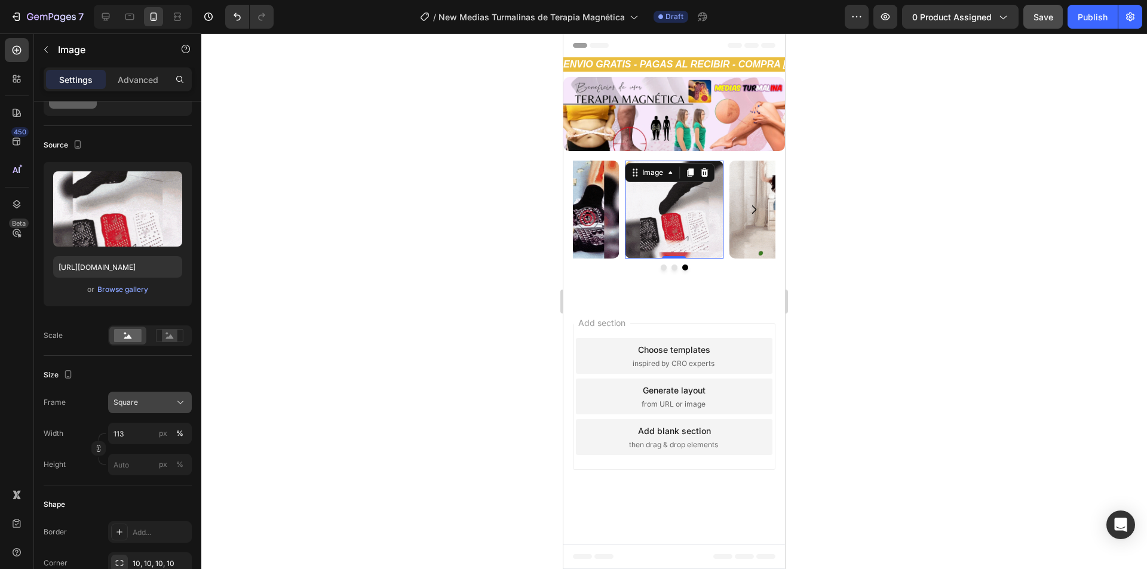
click at [155, 400] on div "Square" at bounding box center [142, 402] width 59 height 11
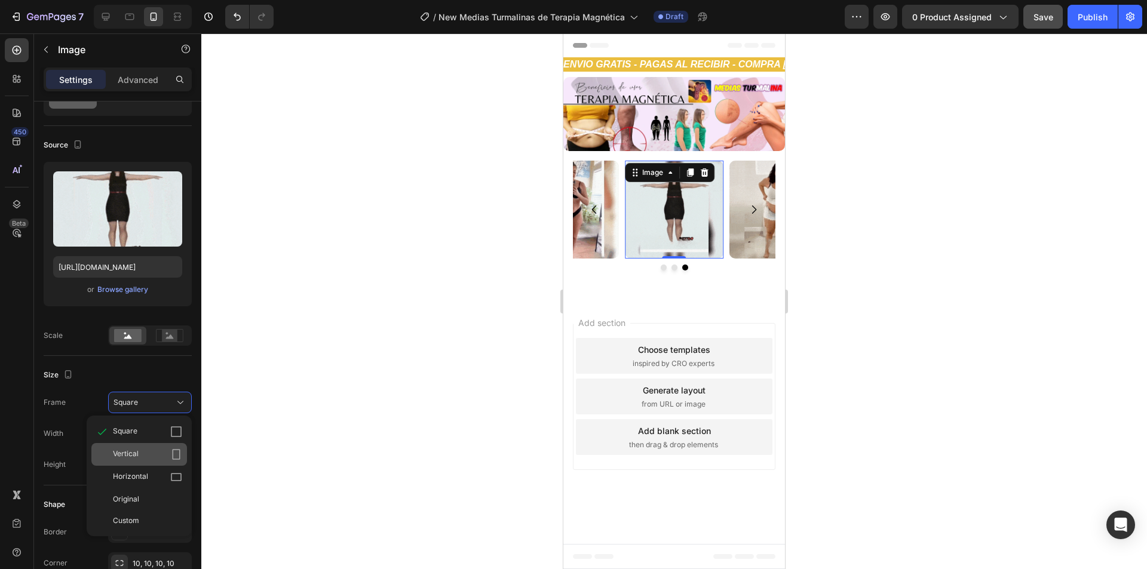
click at [142, 453] on div "Vertical" at bounding box center [147, 455] width 69 height 12
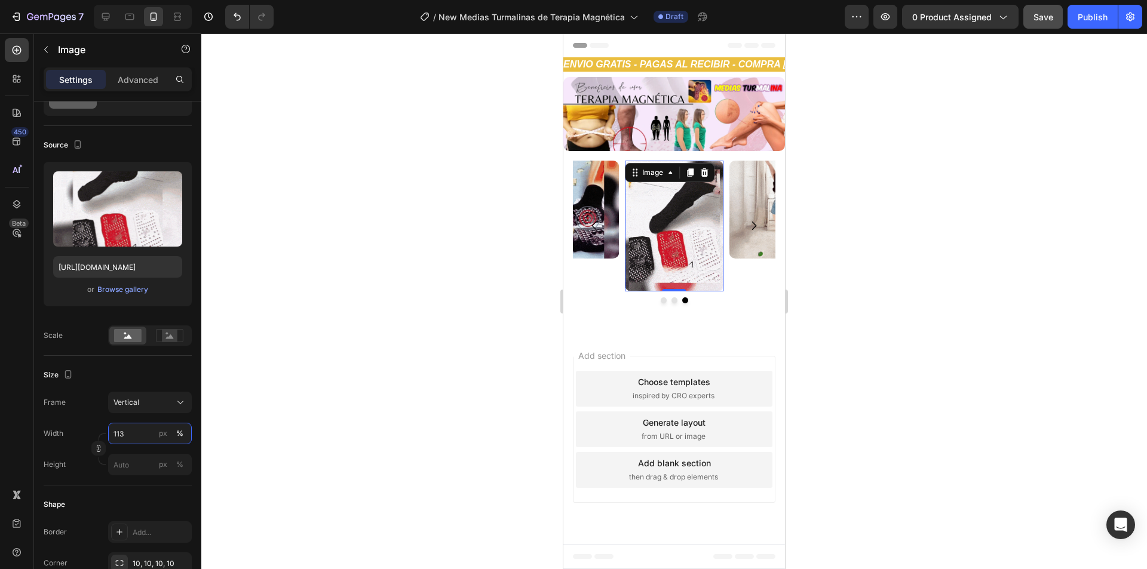
click at [140, 441] on input "113" at bounding box center [150, 434] width 84 height 22
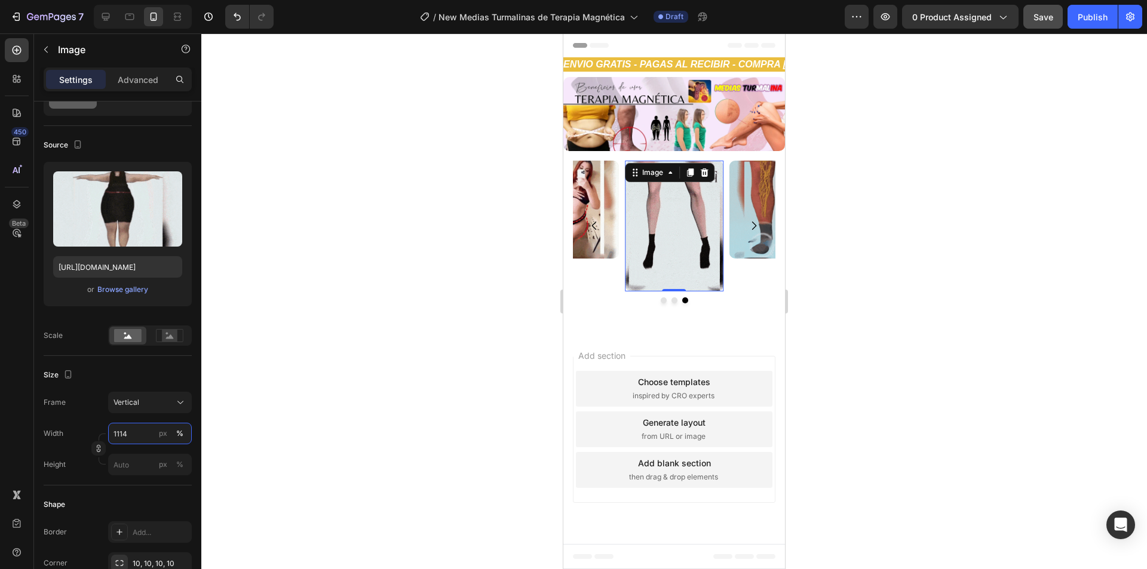
click at [140, 441] on input "1114" at bounding box center [150, 434] width 84 height 22
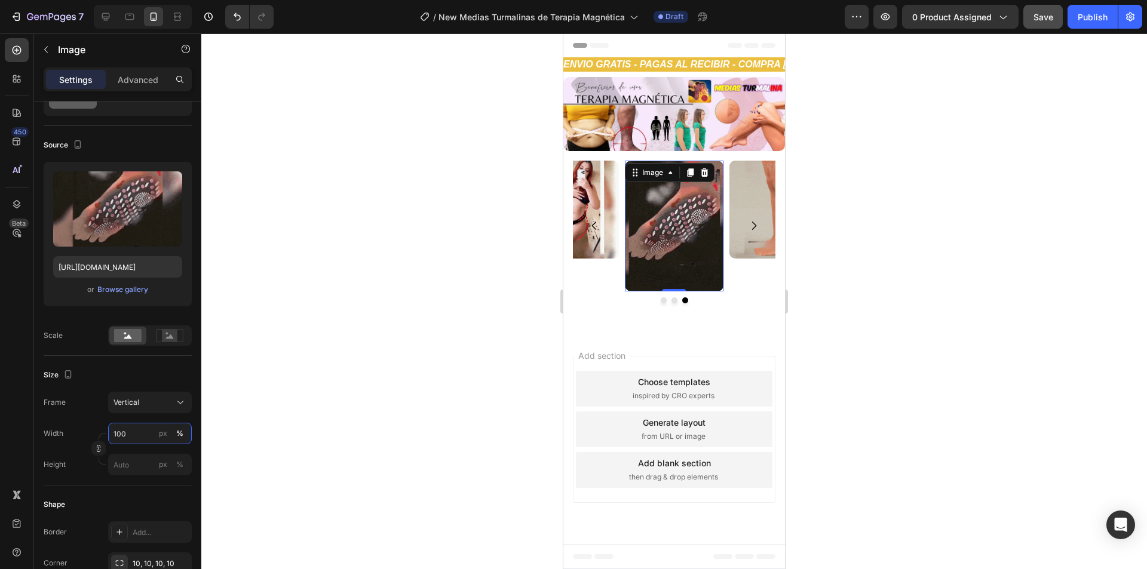
type input "100"
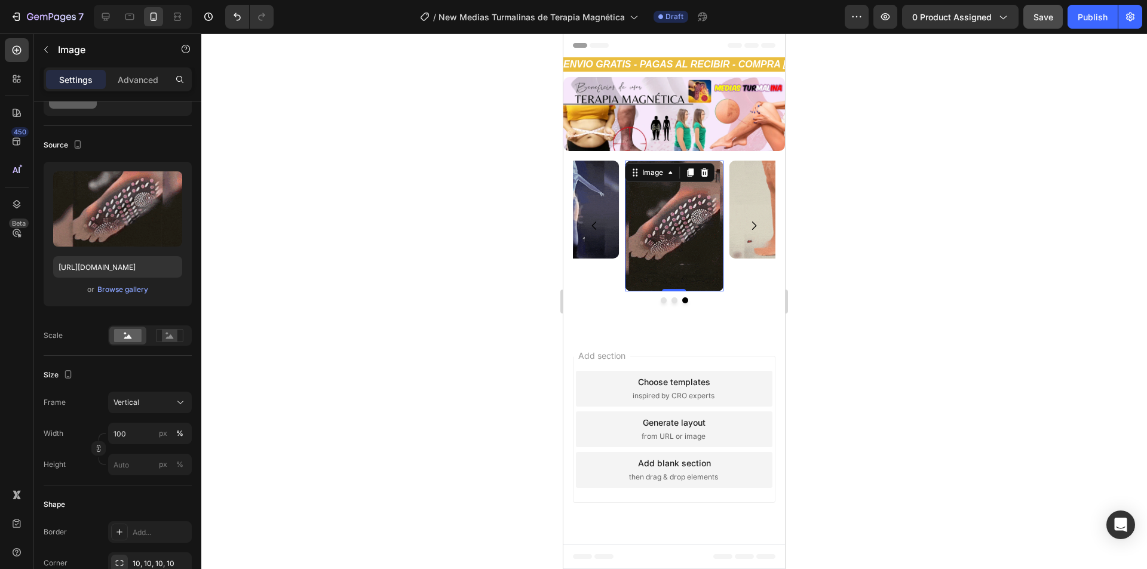
click at [87, 397] on div "Frame Vertical" at bounding box center [118, 403] width 148 height 22
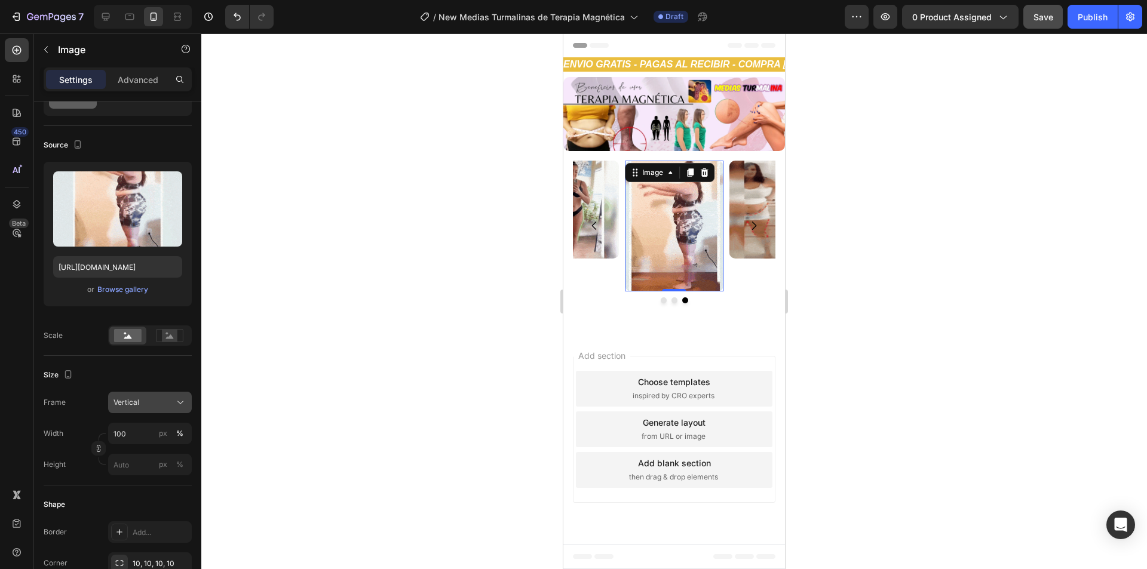
click at [129, 400] on span "Vertical" at bounding box center [126, 402] width 26 height 11
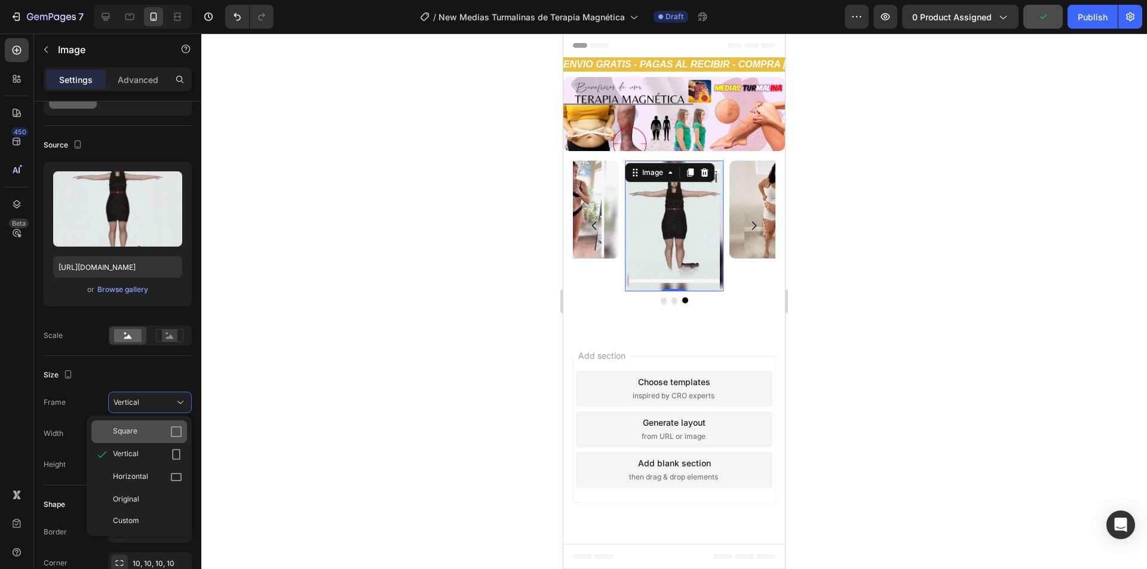
click at [143, 422] on div "Square" at bounding box center [139, 431] width 96 height 23
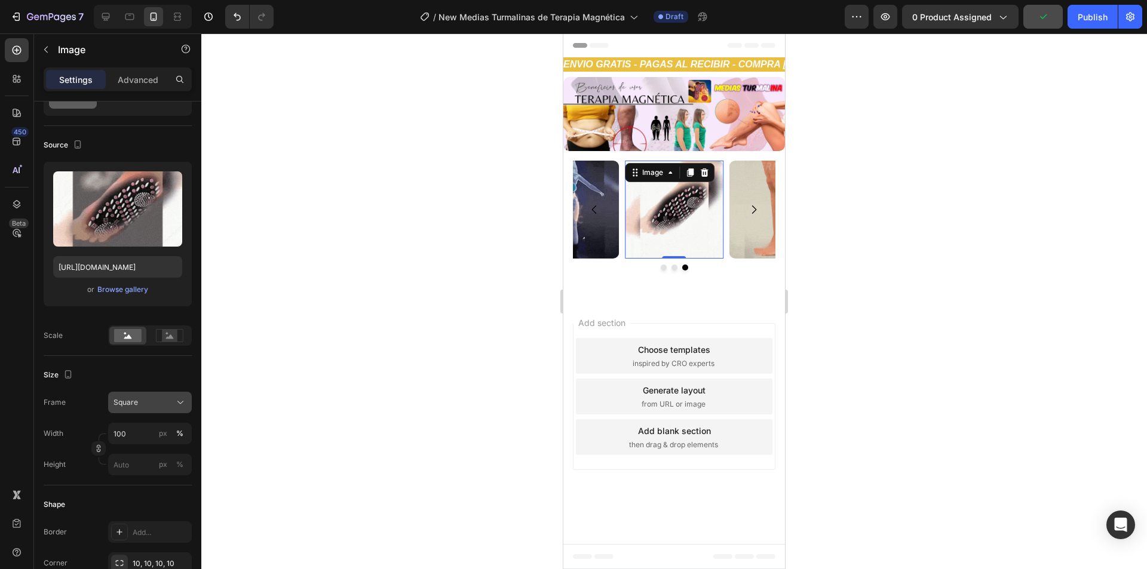
click at [145, 403] on div "Square" at bounding box center [142, 402] width 59 height 11
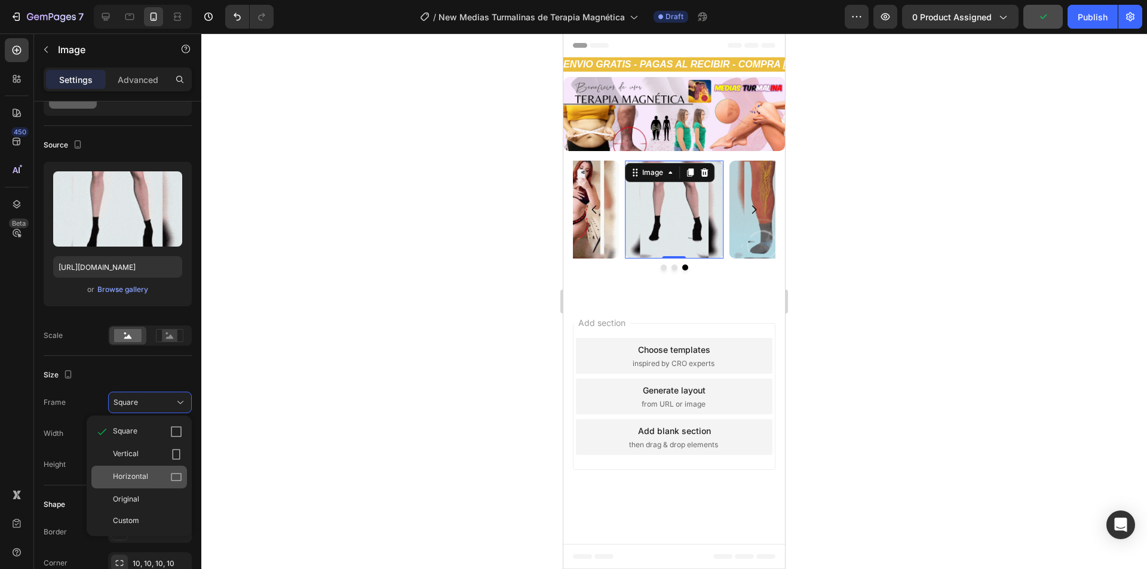
click at [147, 468] on div "Horizontal" at bounding box center [139, 477] width 96 height 23
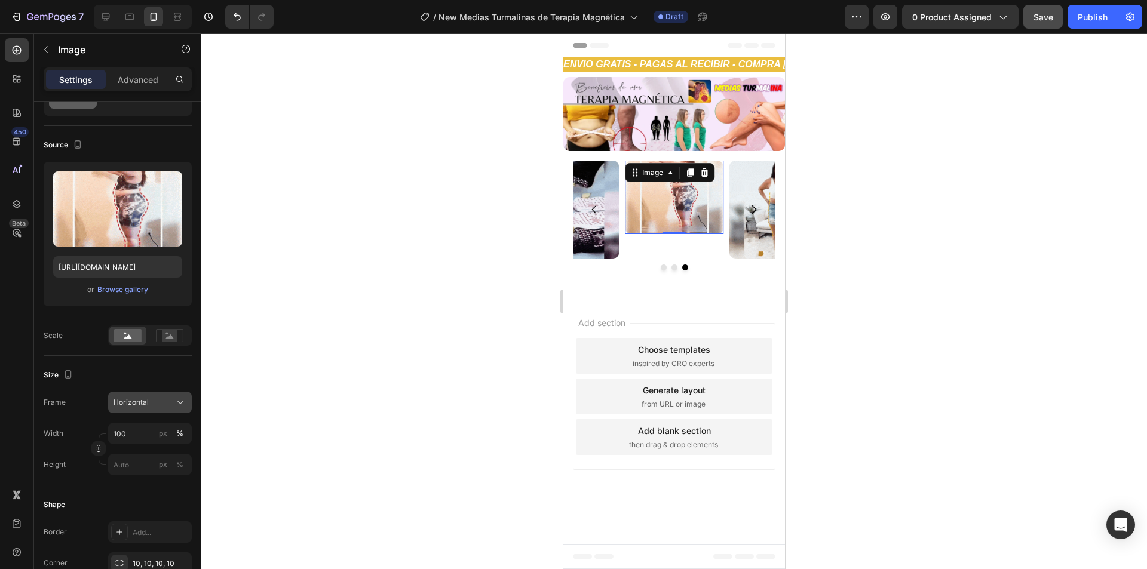
click at [148, 412] on button "Horizontal" at bounding box center [150, 403] width 84 height 22
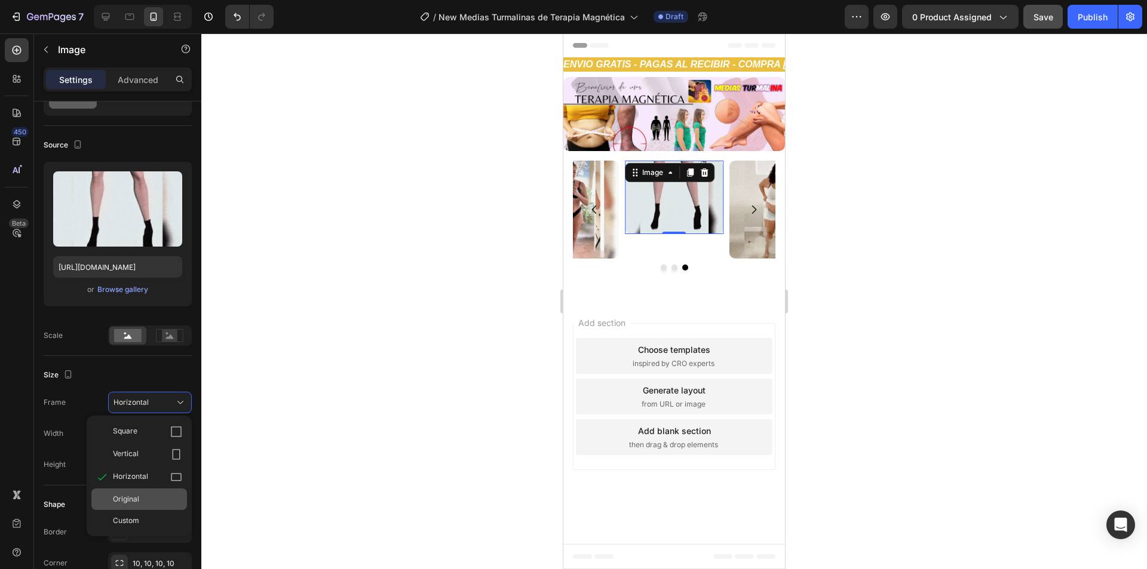
click at [146, 499] on div "Original" at bounding box center [147, 499] width 69 height 11
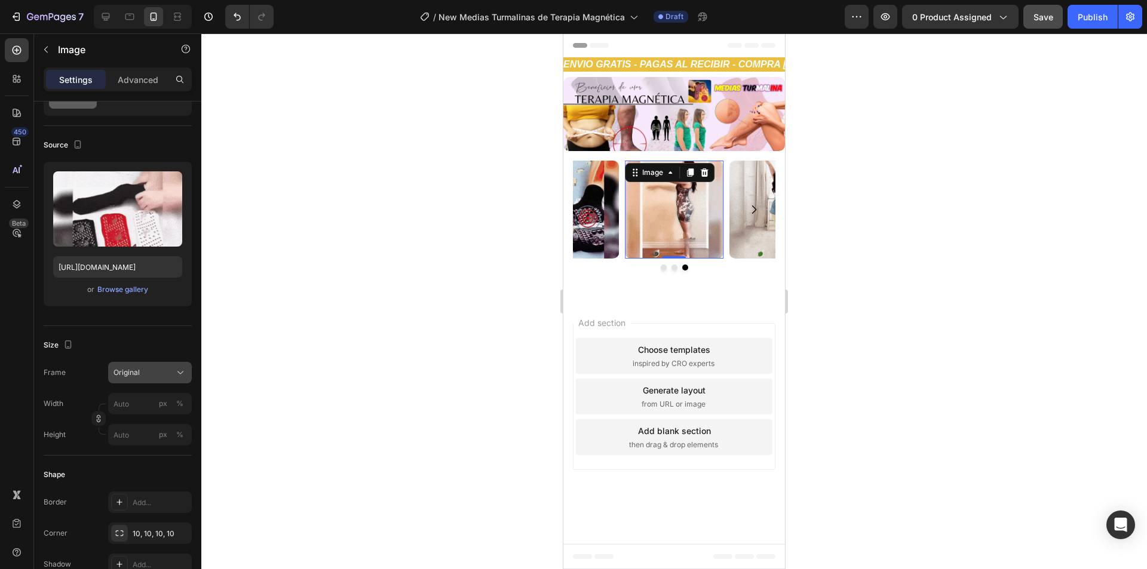
click at [155, 376] on div "Original" at bounding box center [142, 372] width 59 height 11
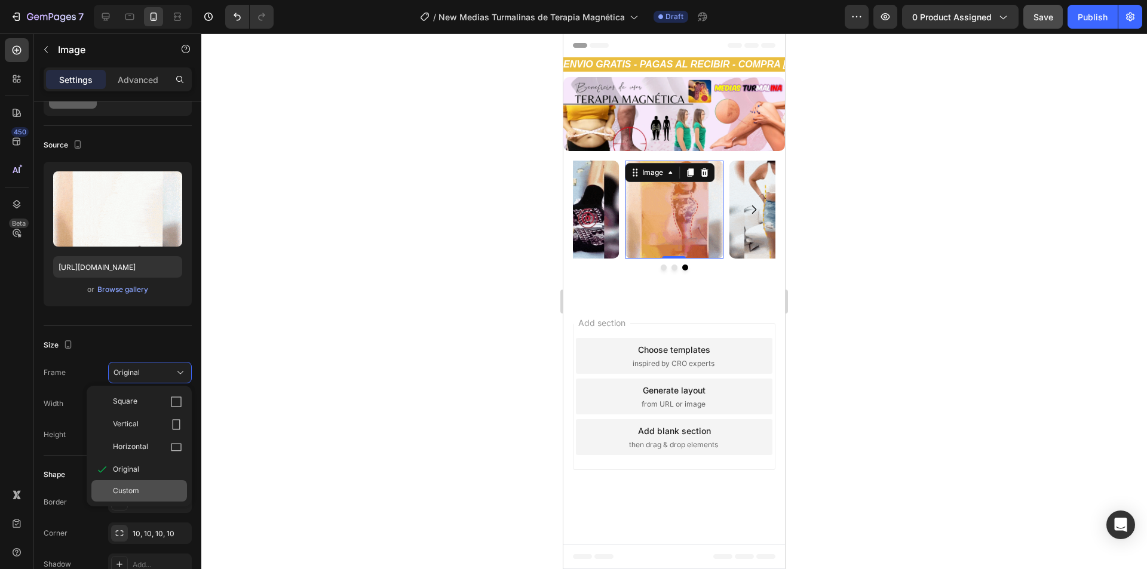
click at [130, 489] on span "Custom" at bounding box center [126, 491] width 26 height 11
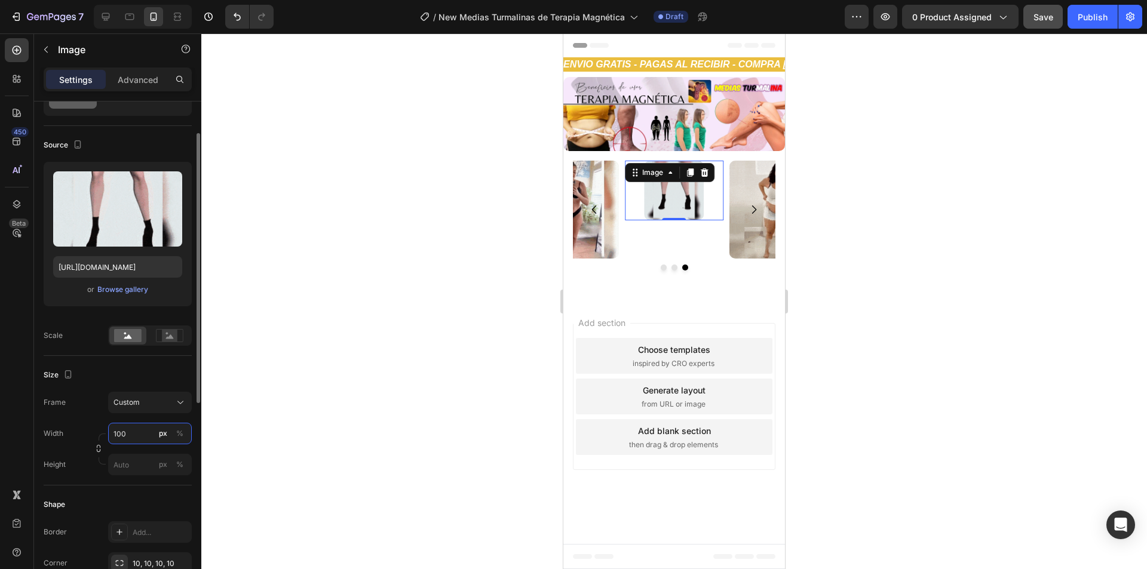
type input "100"
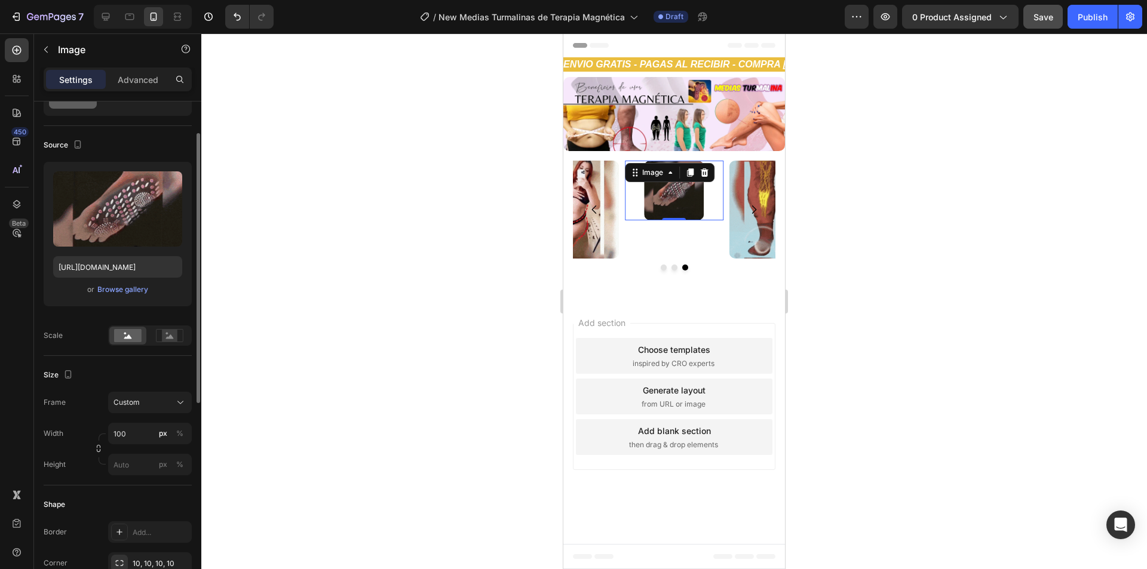
click at [128, 381] on div "Size" at bounding box center [118, 375] width 148 height 19
click at [147, 376] on div "Size" at bounding box center [118, 375] width 148 height 19
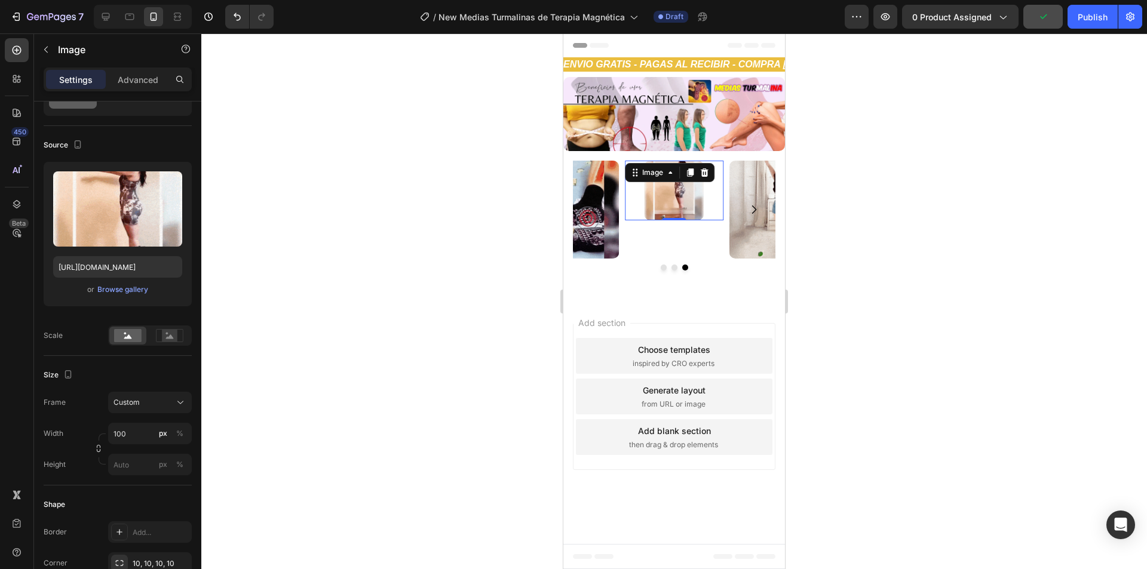
click at [463, 288] on div at bounding box center [673, 301] width 945 height 536
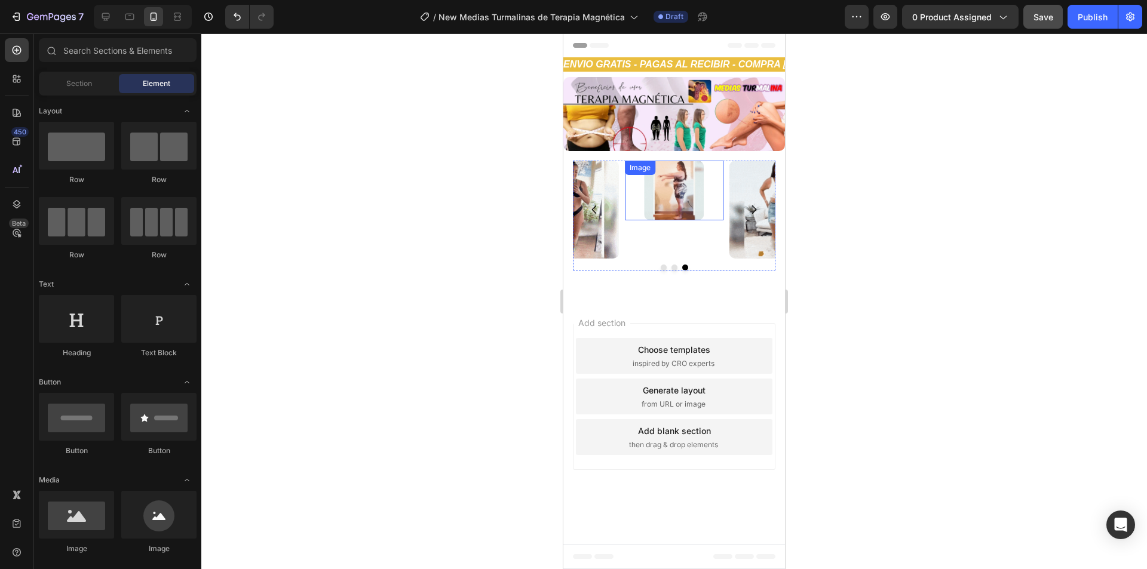
click at [680, 193] on img at bounding box center [674, 191] width 60 height 60
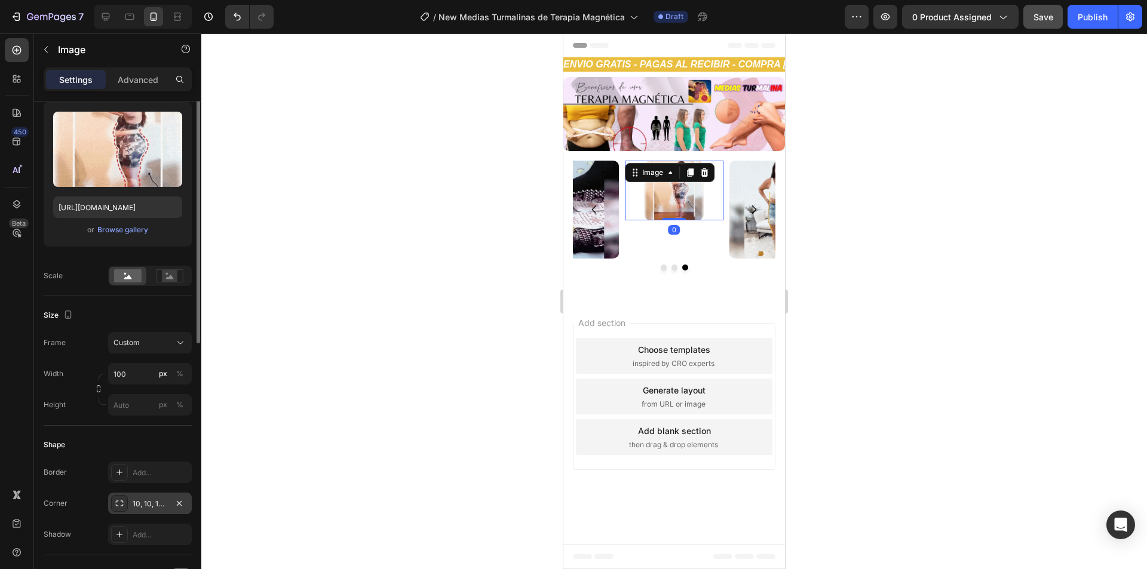
scroll to position [179, 0]
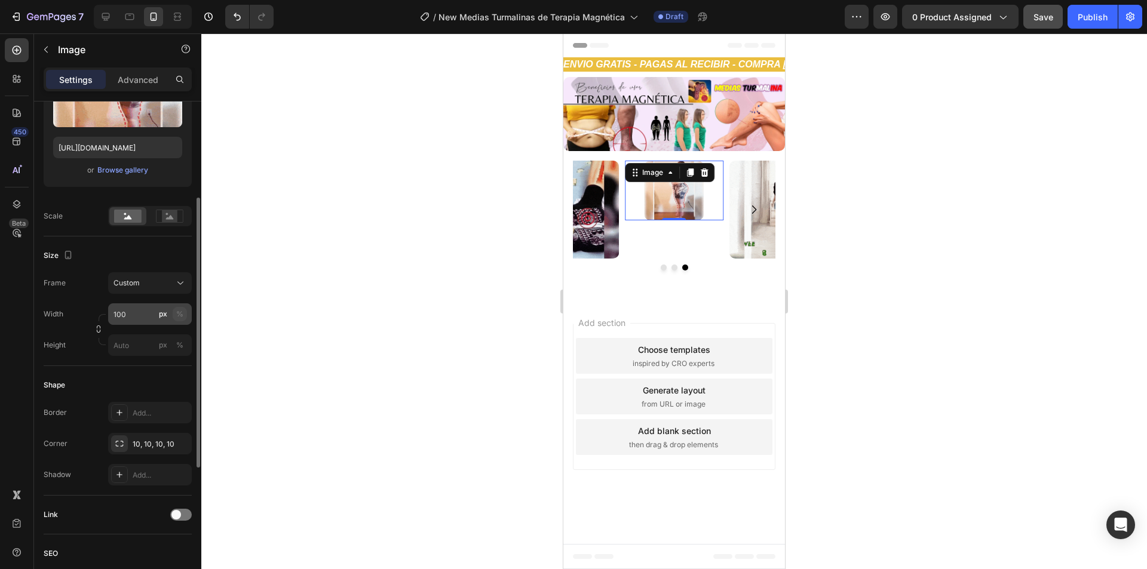
click at [182, 316] on div "%" at bounding box center [179, 314] width 7 height 11
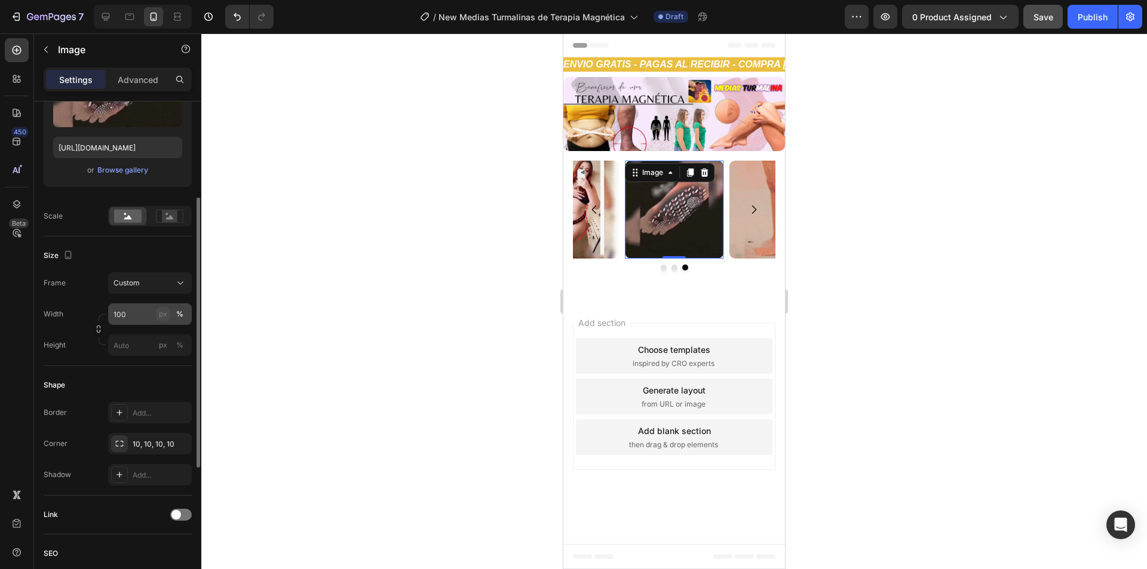
click at [156, 316] on button "px" at bounding box center [163, 314] width 14 height 14
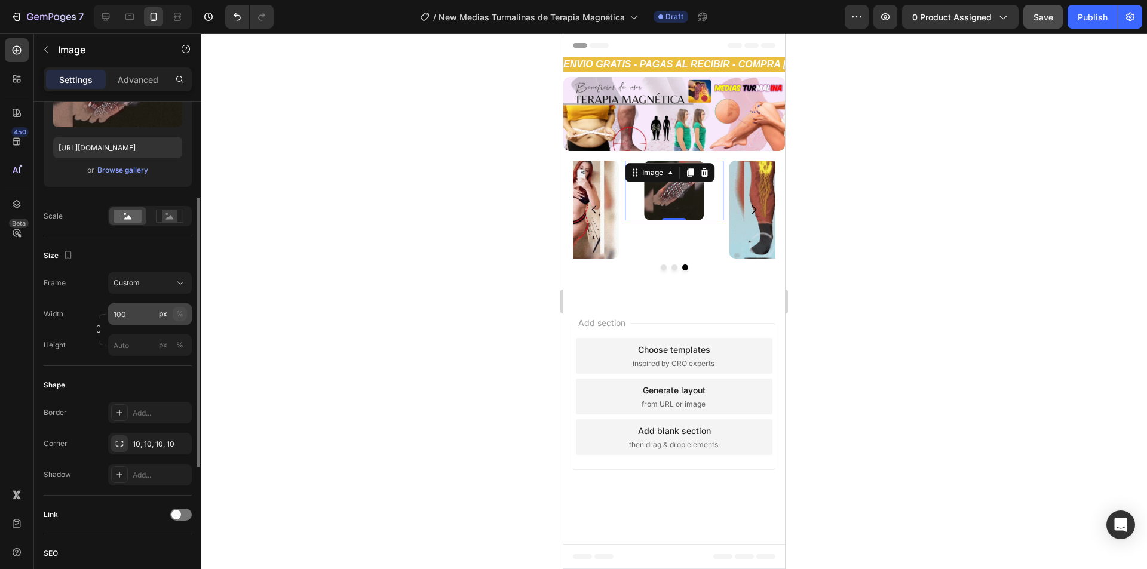
click at [177, 314] on div "%" at bounding box center [179, 314] width 7 height 11
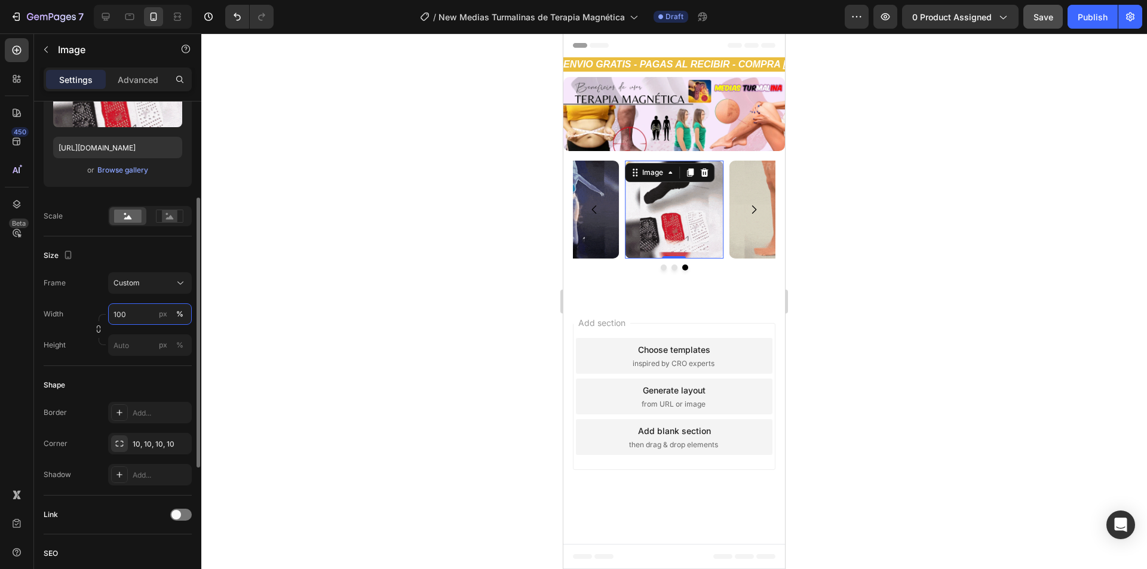
click at [131, 318] on input "100" at bounding box center [150, 314] width 84 height 22
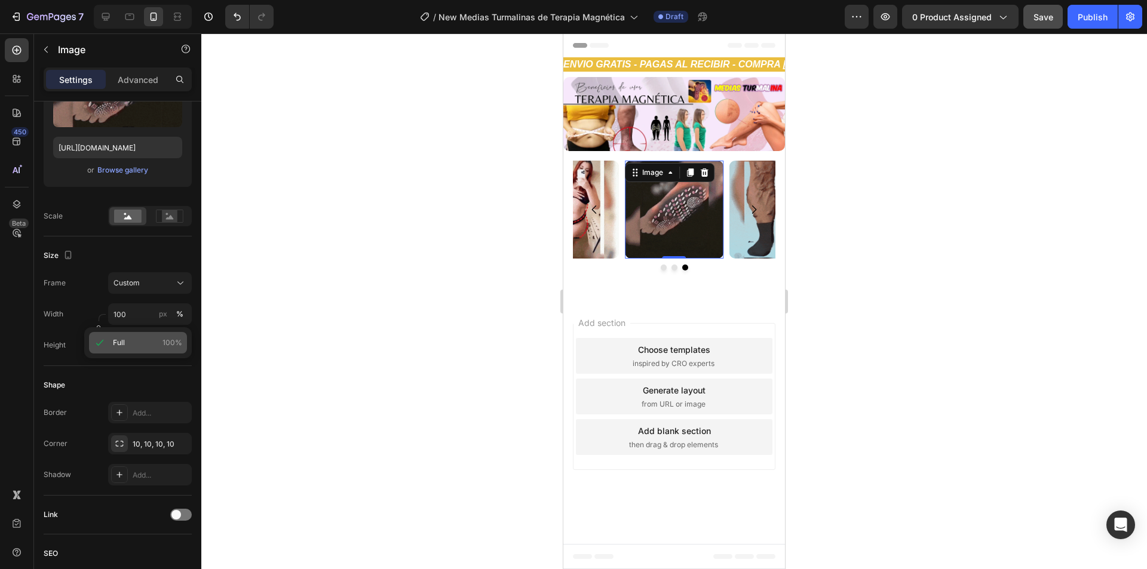
click at [125, 339] on p "Full 100%" at bounding box center [147, 342] width 69 height 11
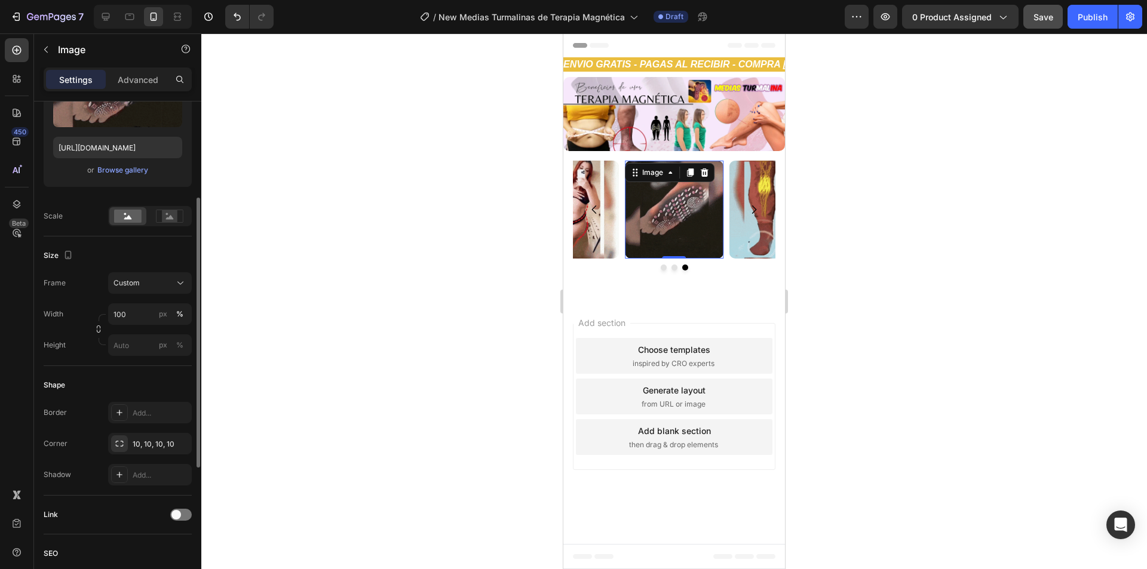
click at [88, 302] on div "Frame Custom Width 100 px % Height px %" at bounding box center [118, 314] width 148 height 84
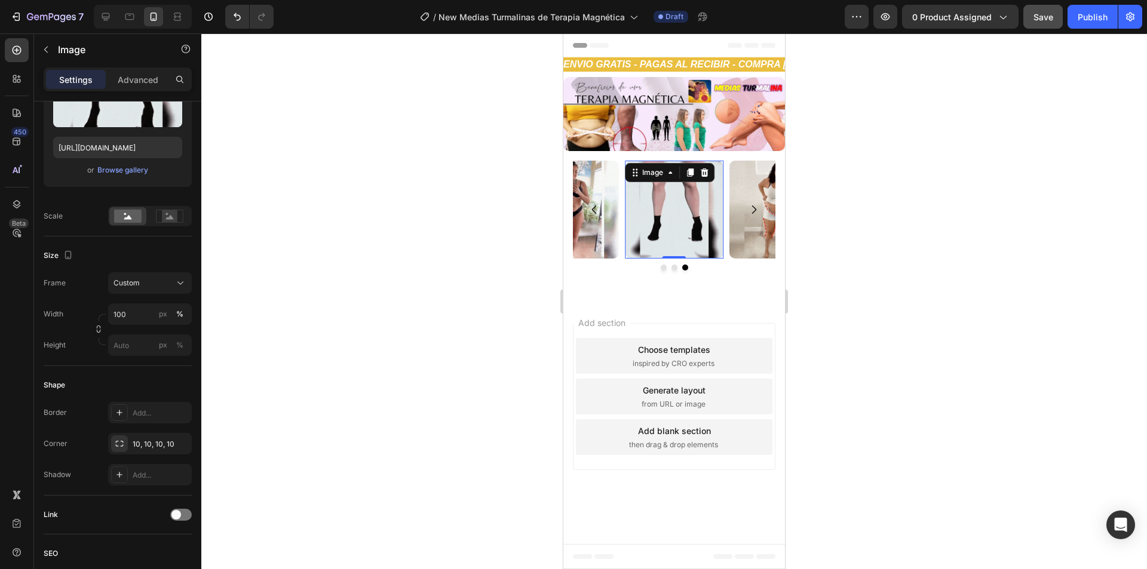
click at [873, 308] on div at bounding box center [673, 301] width 945 height 536
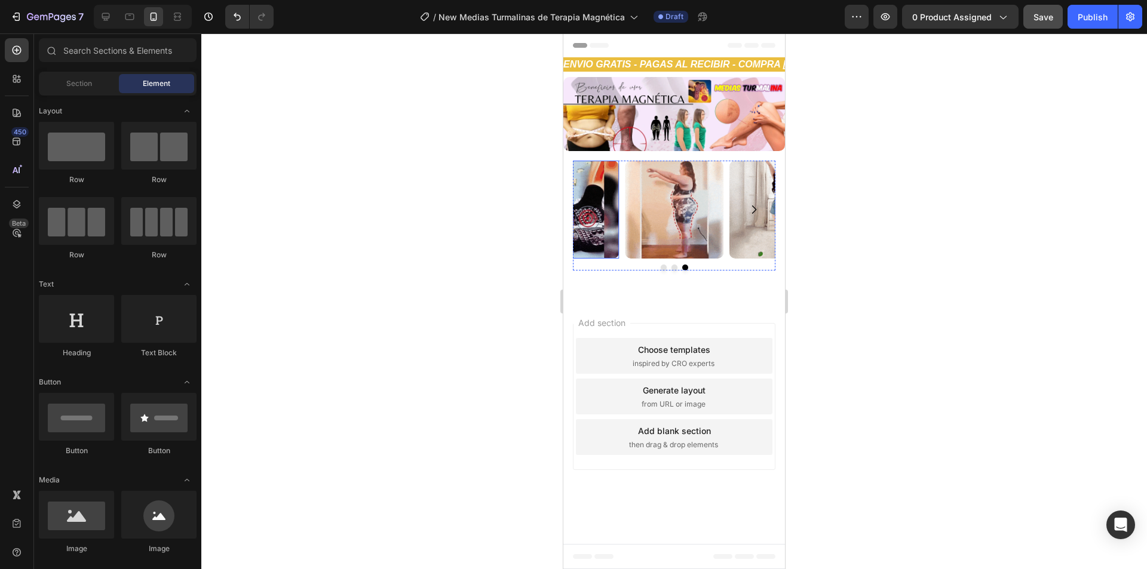
click at [606, 161] on img at bounding box center [570, 210] width 99 height 99
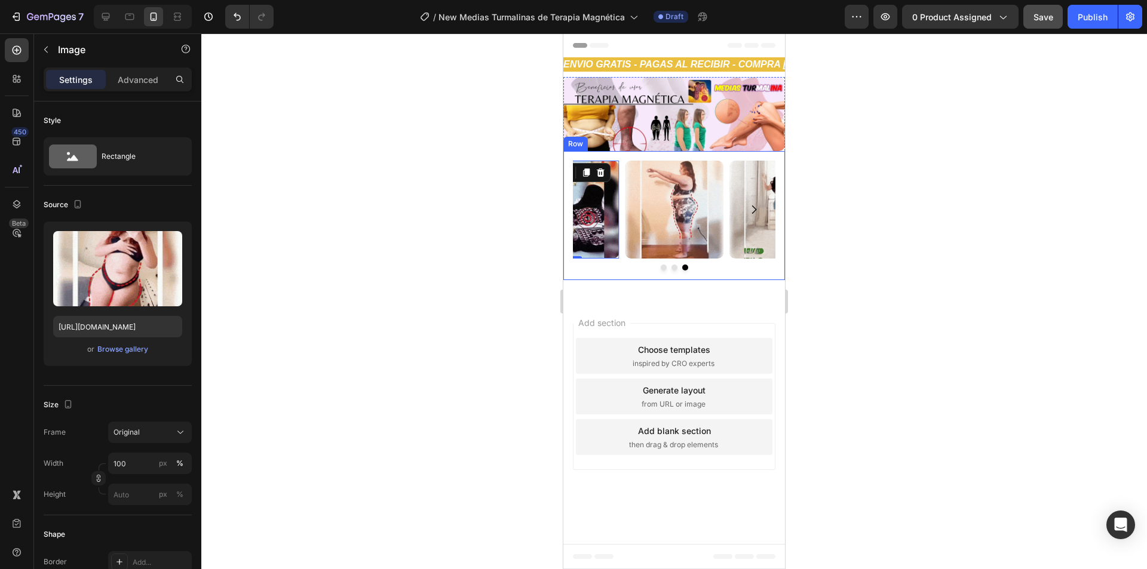
click at [606, 153] on div "Image Image 0 Image Carousel Row" at bounding box center [674, 216] width 222 height 130
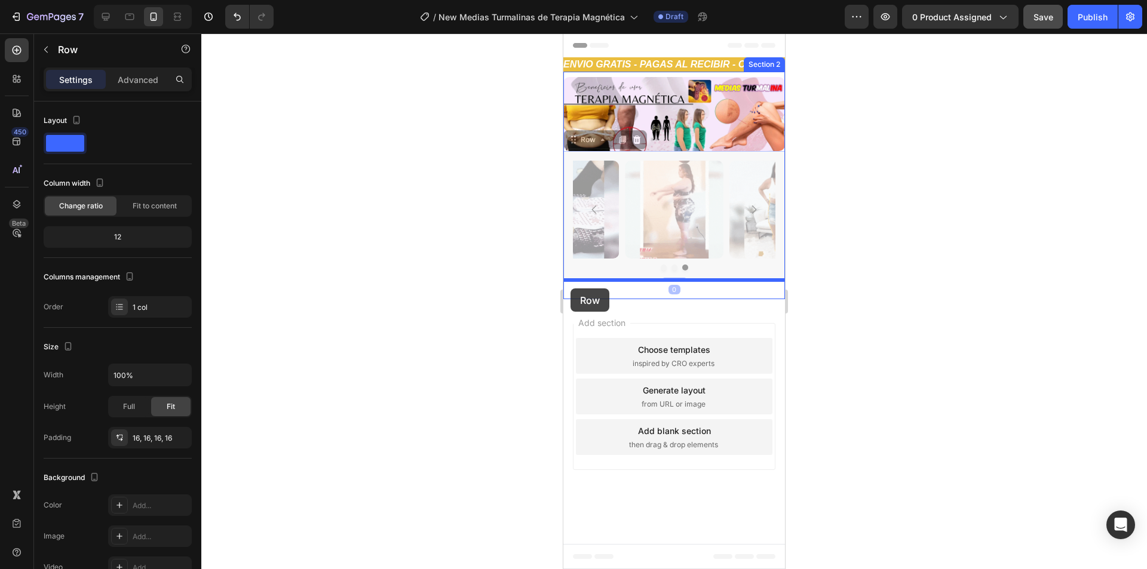
drag, startPoint x: 576, startPoint y: 143, endPoint x: 570, endPoint y: 288, distance: 145.2
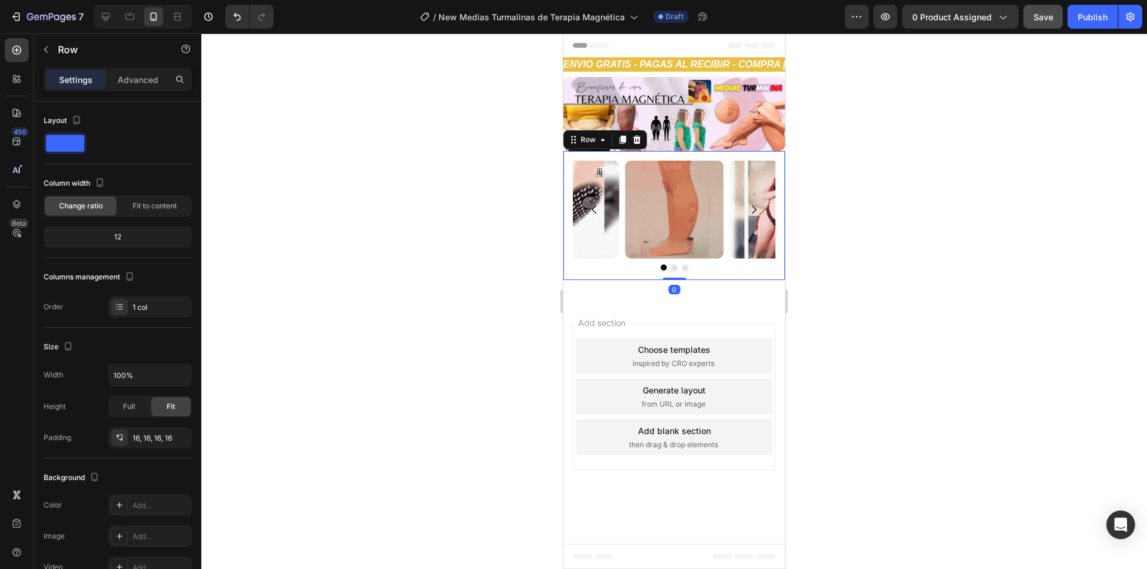
click at [853, 253] on div at bounding box center [673, 301] width 945 height 536
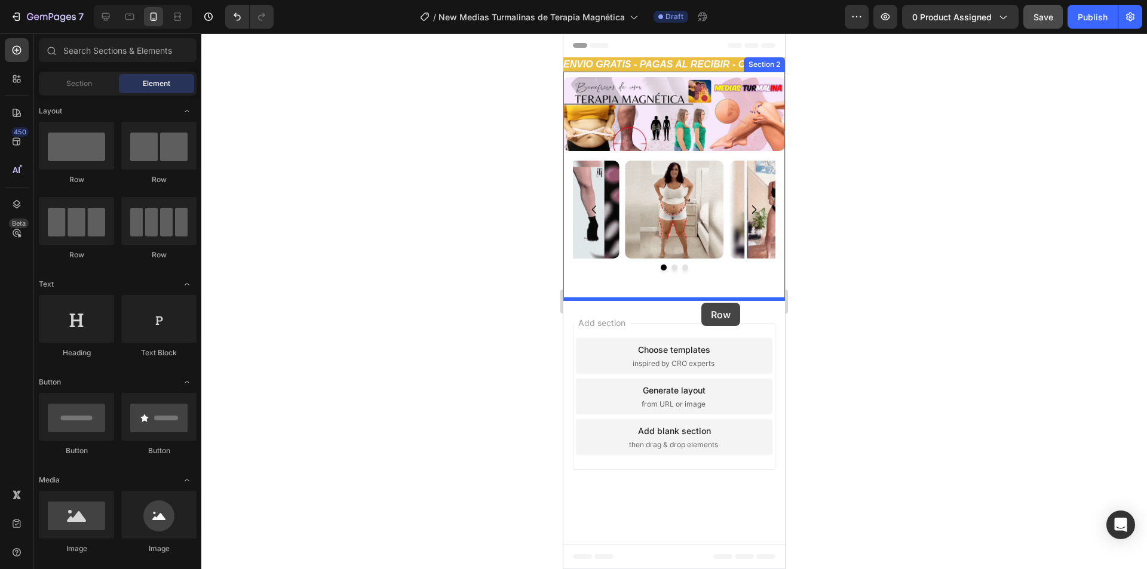
drag, startPoint x: 640, startPoint y: 192, endPoint x: 701, endPoint y: 303, distance: 126.7
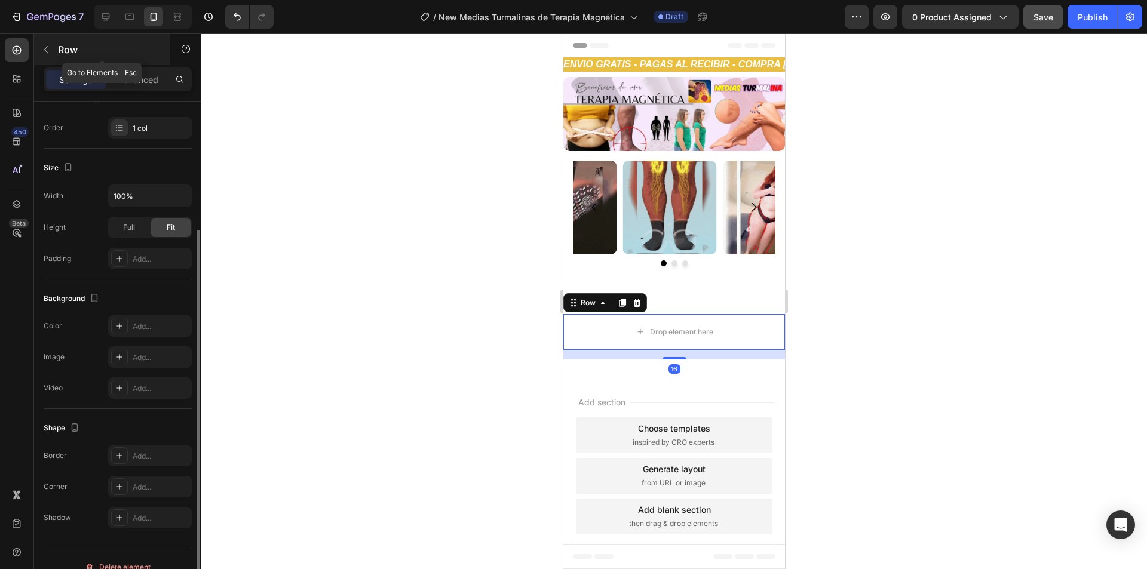
click at [80, 37] on div "Row" at bounding box center [102, 49] width 136 height 31
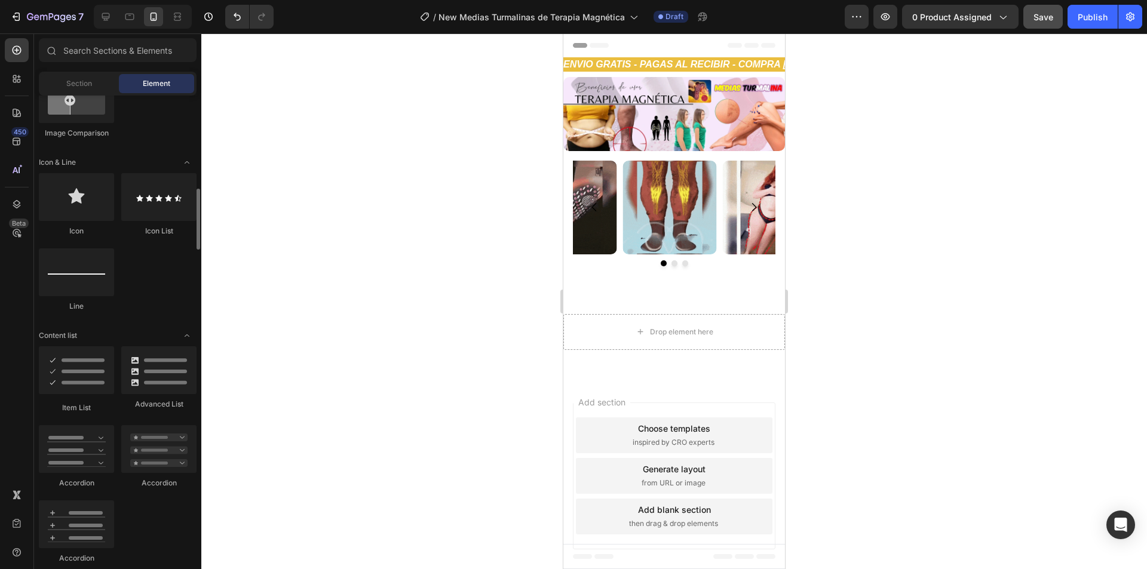
scroll to position [1015, 0]
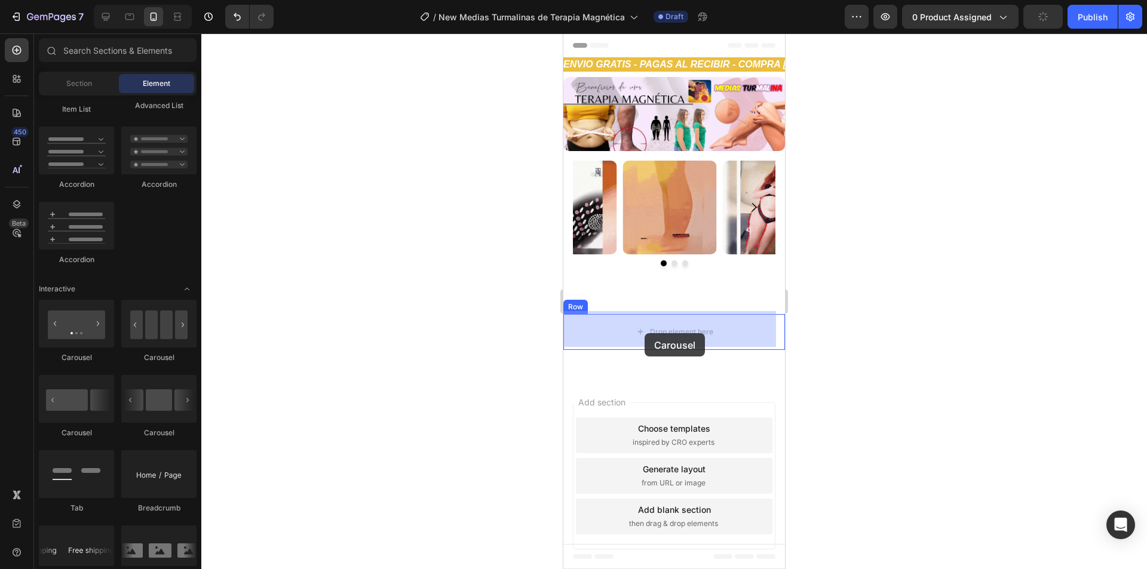
drag, startPoint x: 711, startPoint y: 438, endPoint x: 644, endPoint y: 333, distance: 124.6
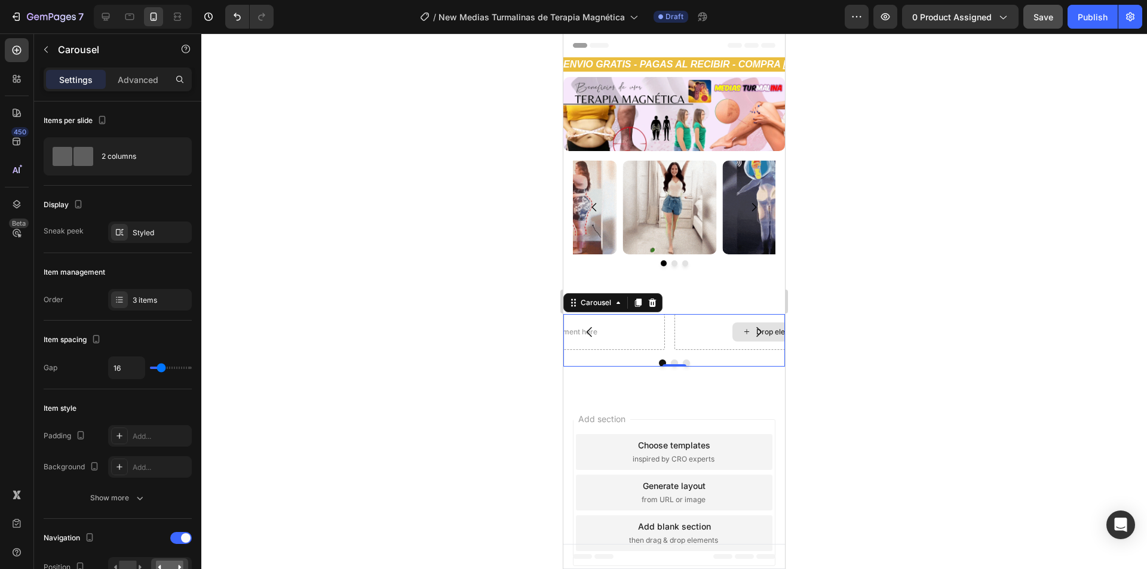
click at [732, 332] on div "Drop element here" at bounding box center [780, 332] width 213 height 36
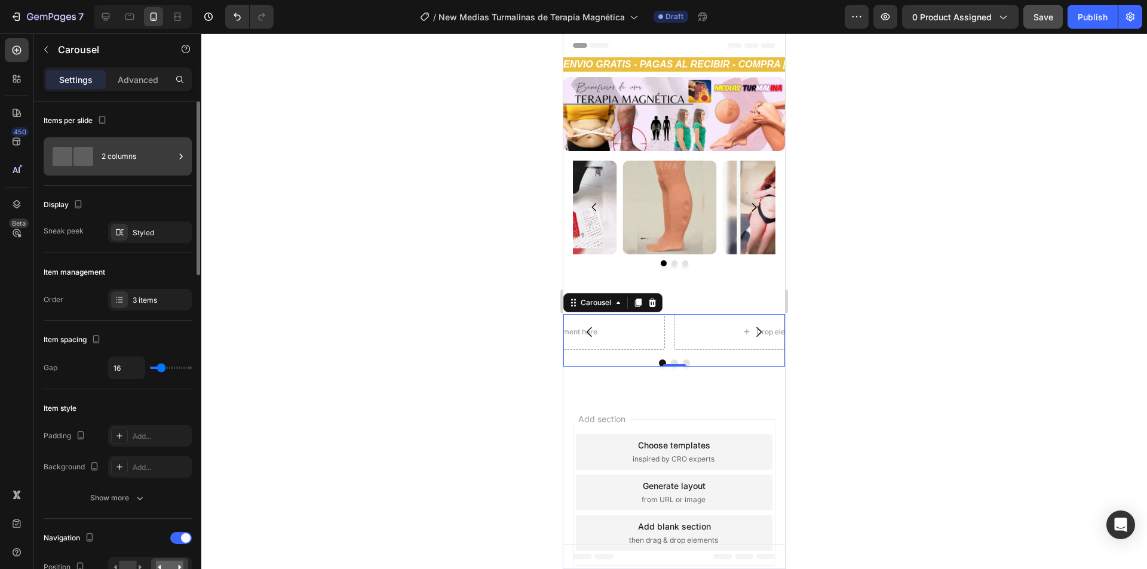
click at [109, 153] on div "2 columns" at bounding box center [138, 156] width 73 height 27
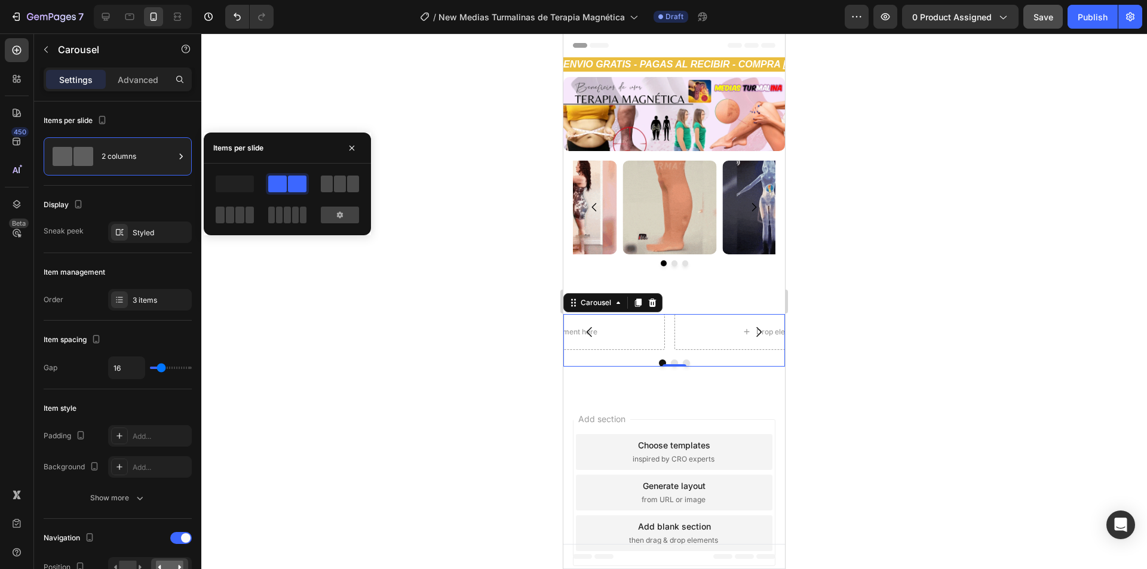
click at [336, 185] on span at bounding box center [340, 184] width 12 height 17
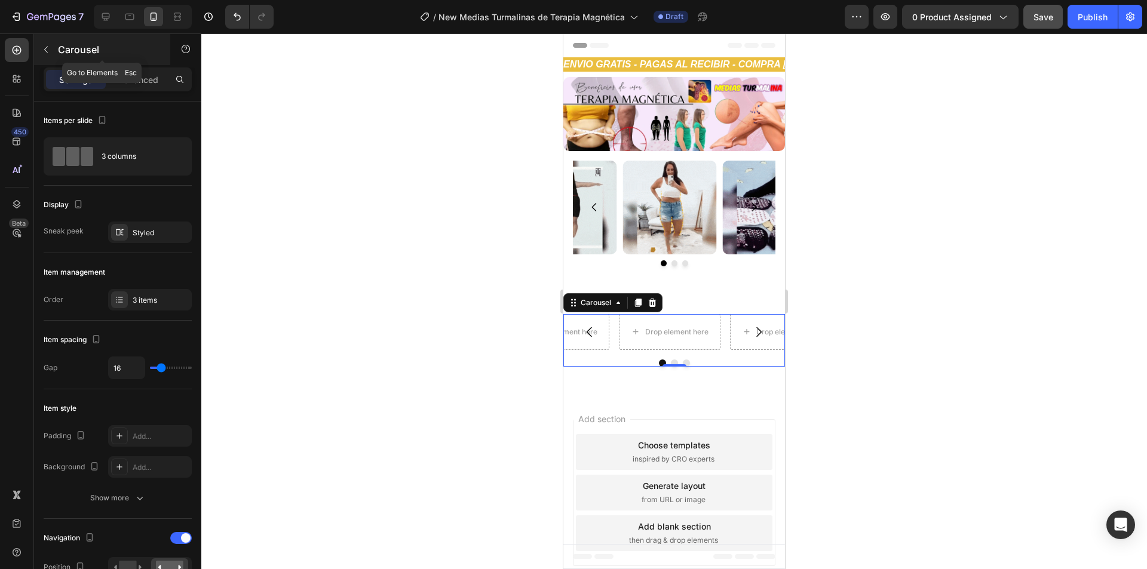
click at [52, 54] on button "button" at bounding box center [45, 49] width 19 height 19
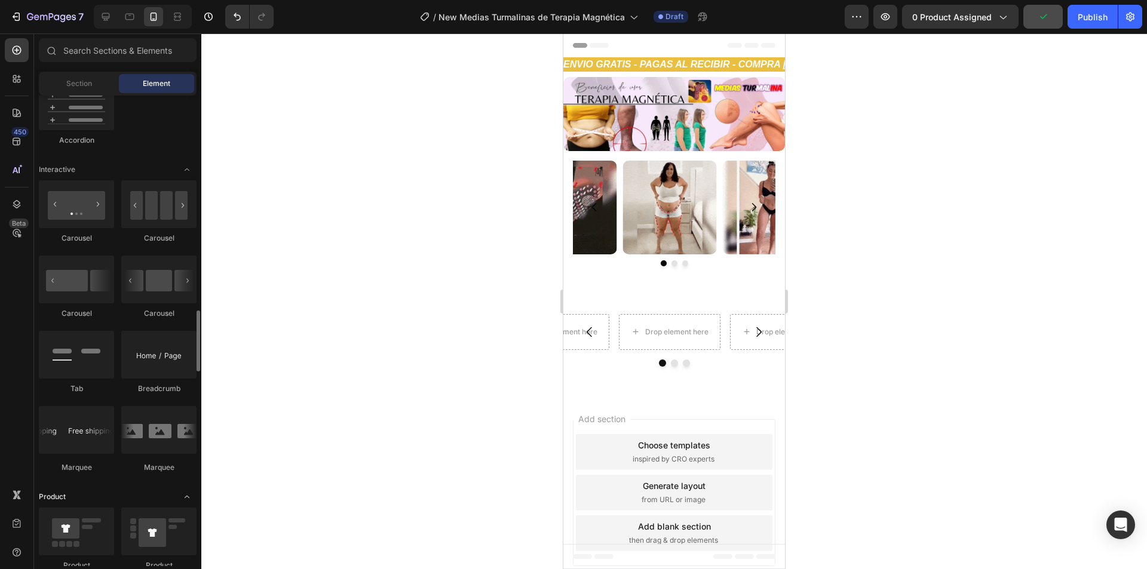
scroll to position [1314, 0]
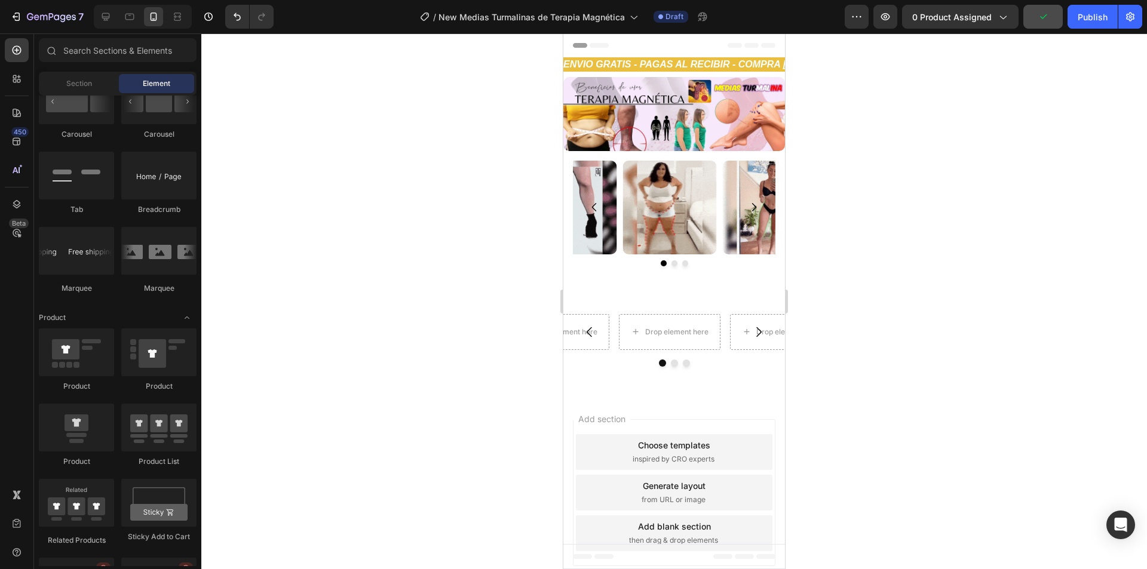
click at [838, 177] on div at bounding box center [673, 301] width 945 height 536
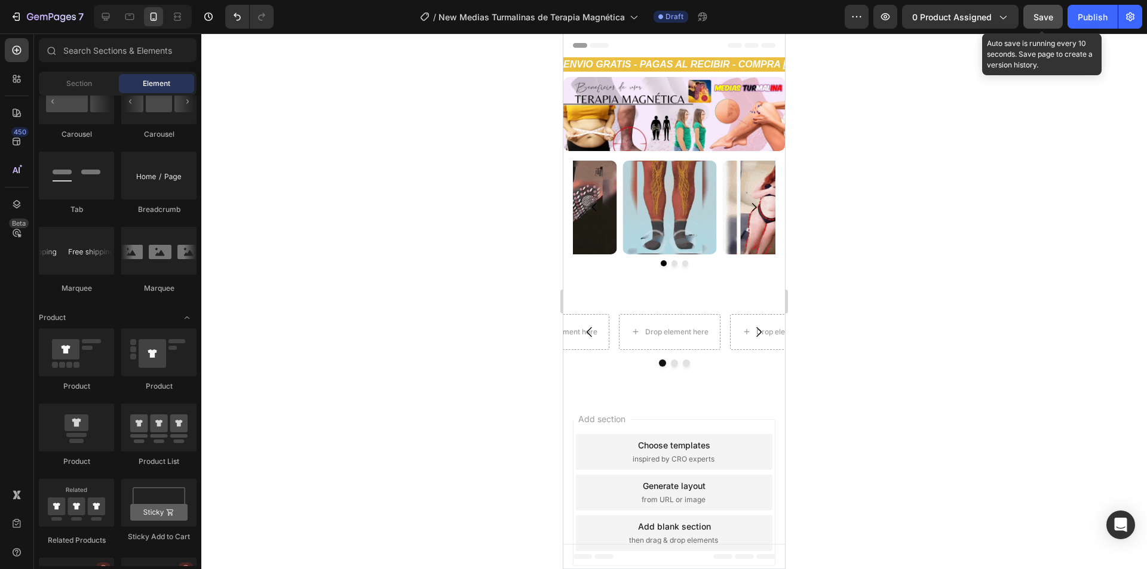
click at [1040, 17] on span "Save" at bounding box center [1043, 17] width 20 height 10
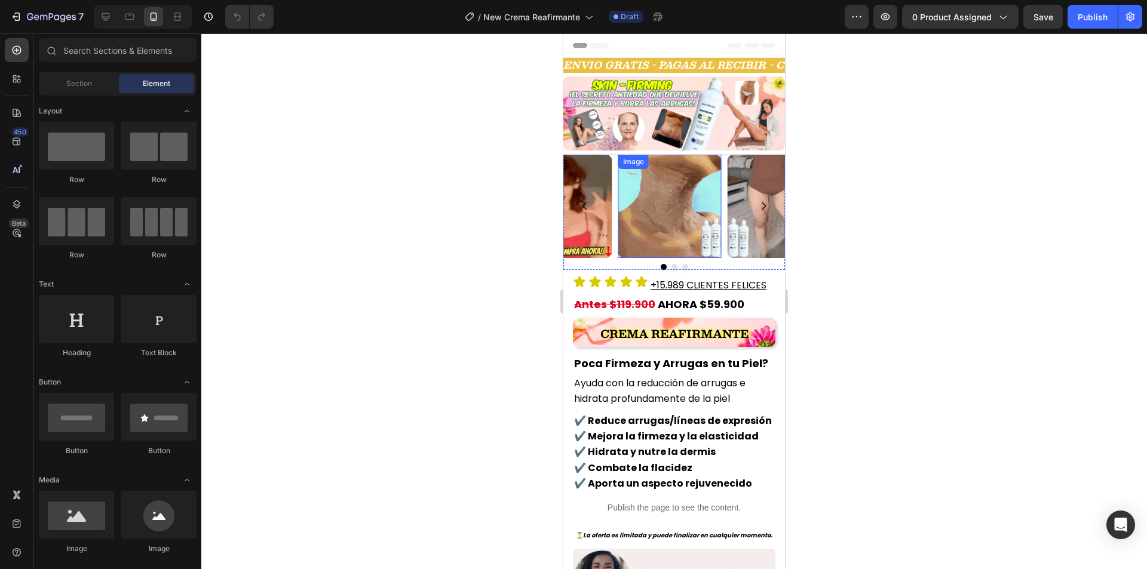
click at [651, 197] on img at bounding box center [669, 206] width 103 height 103
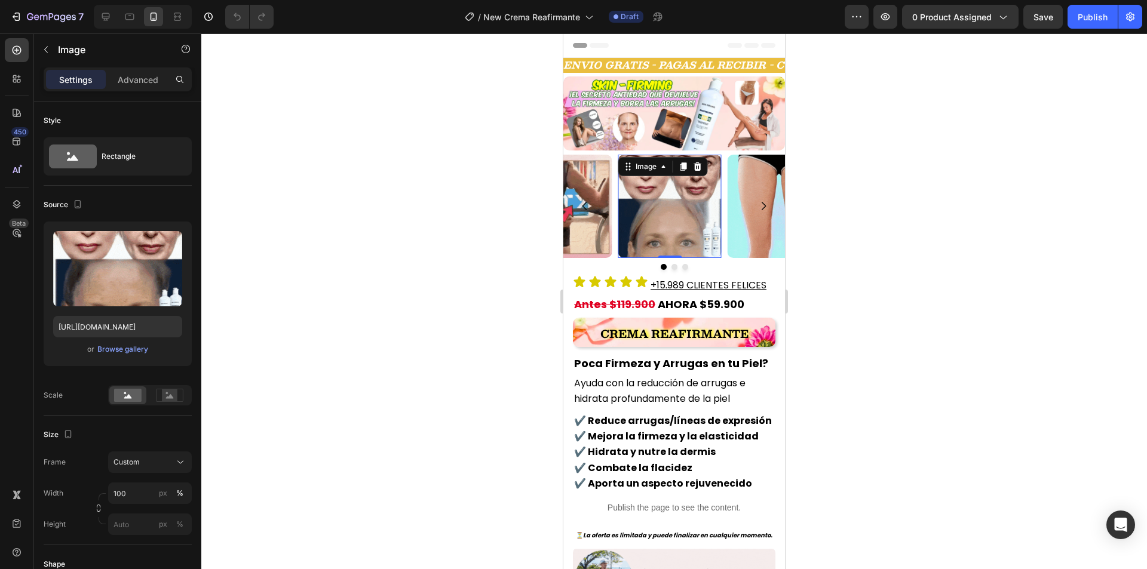
click at [661, 192] on img at bounding box center [669, 206] width 103 height 103
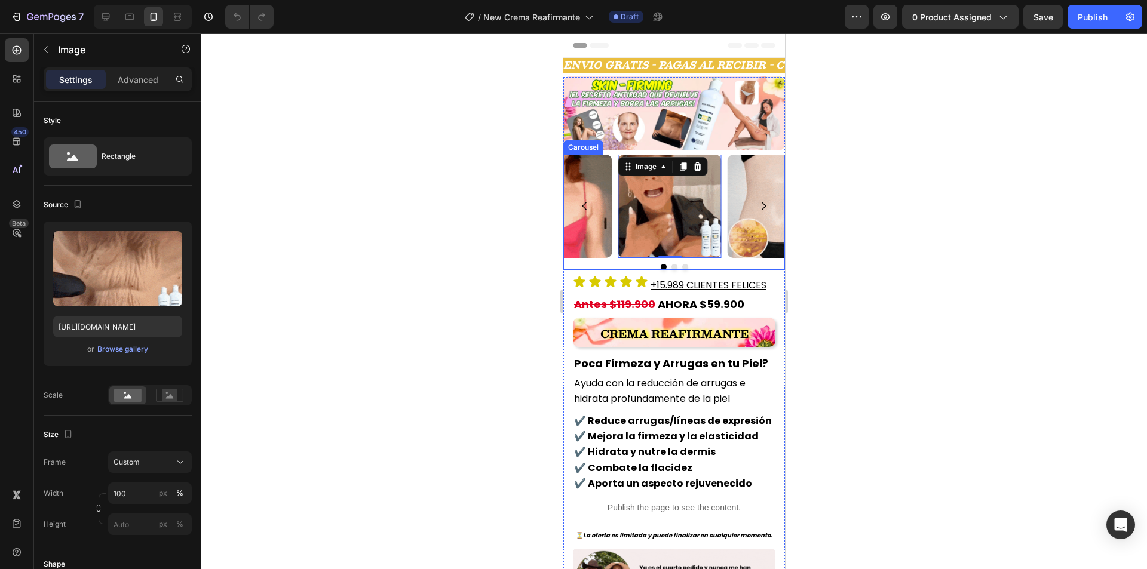
click at [616, 183] on div "Image 0 Image Image" at bounding box center [674, 206] width 222 height 103
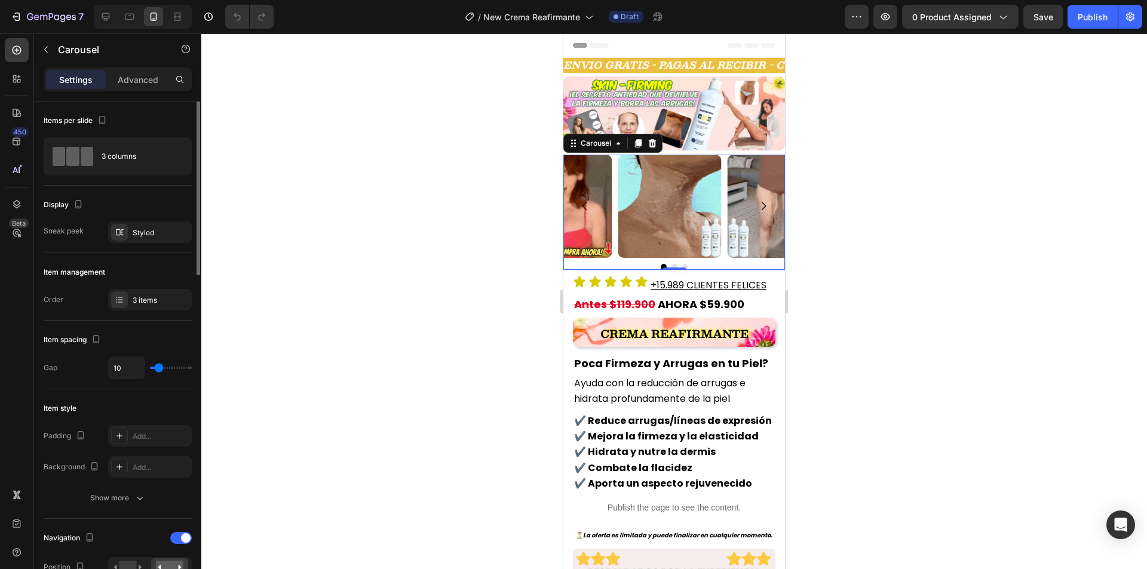
scroll to position [179, 0]
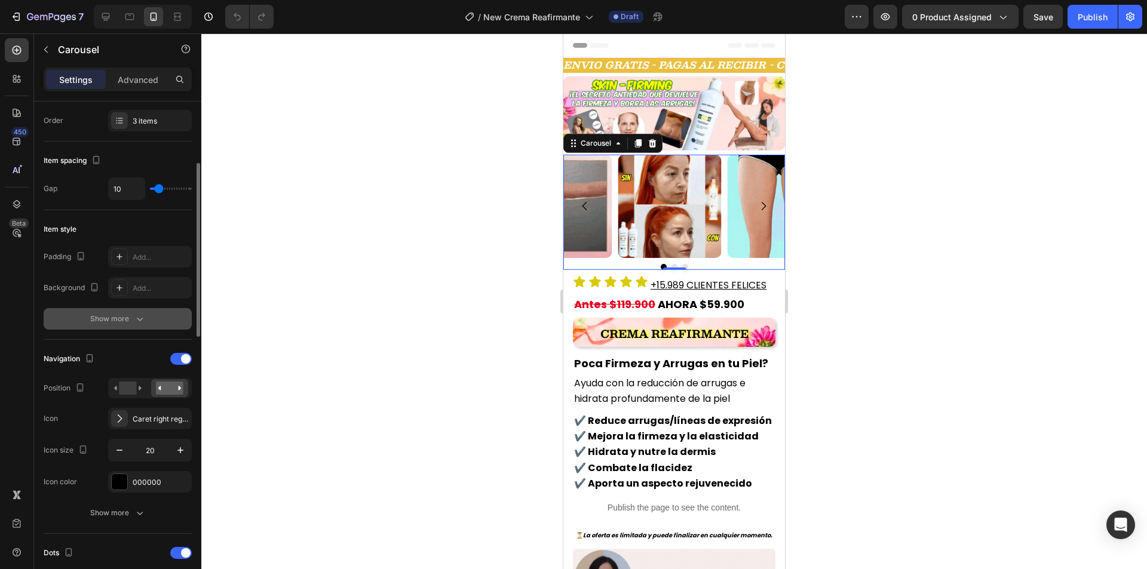
click at [136, 311] on button "Show more" at bounding box center [118, 319] width 148 height 22
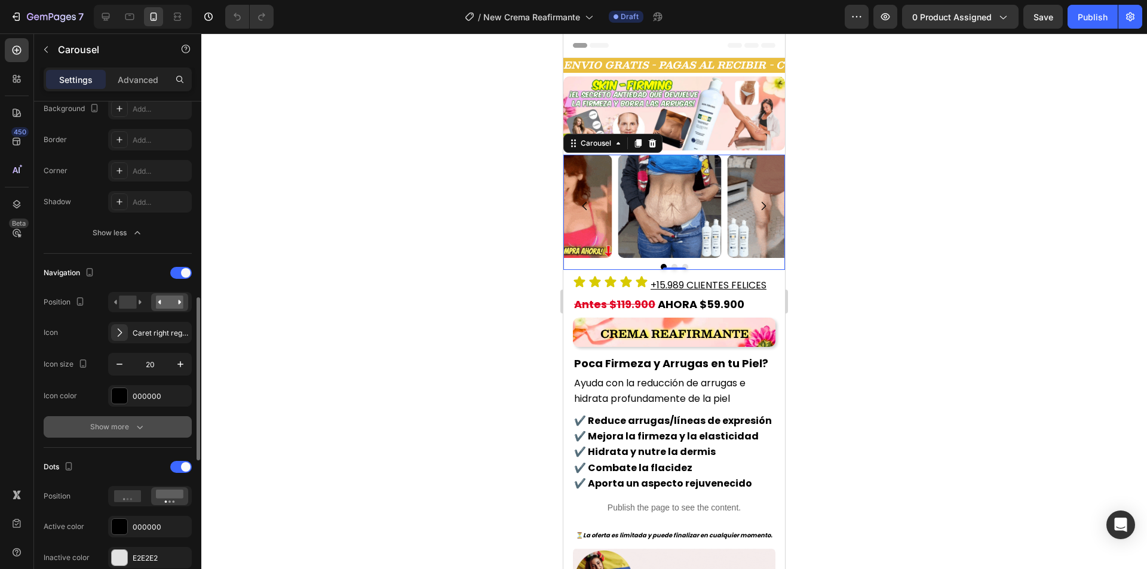
scroll to position [478, 0]
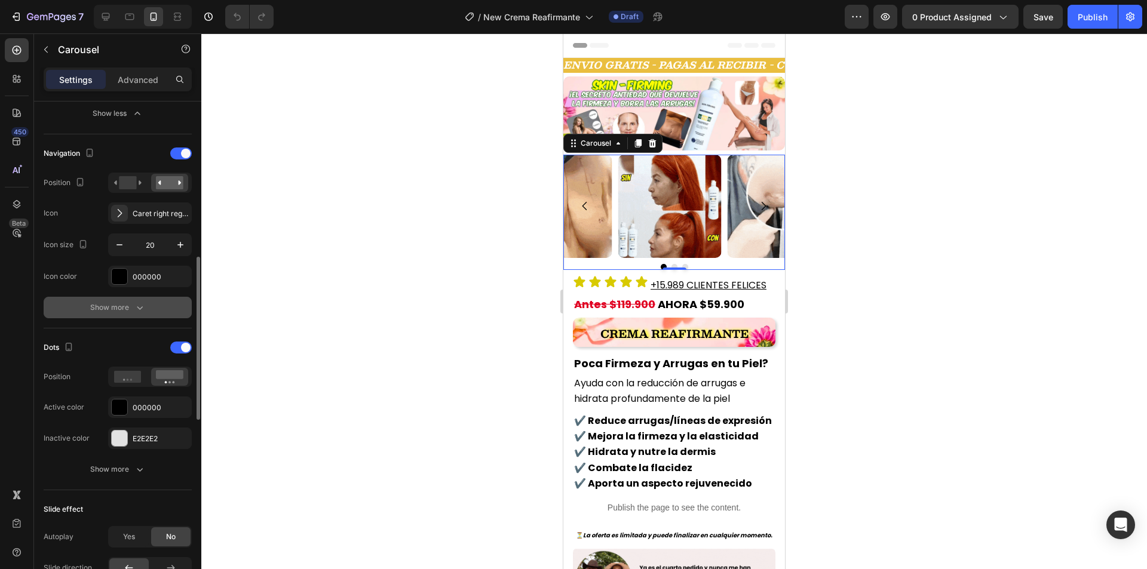
click at [132, 300] on button "Show more" at bounding box center [118, 308] width 148 height 22
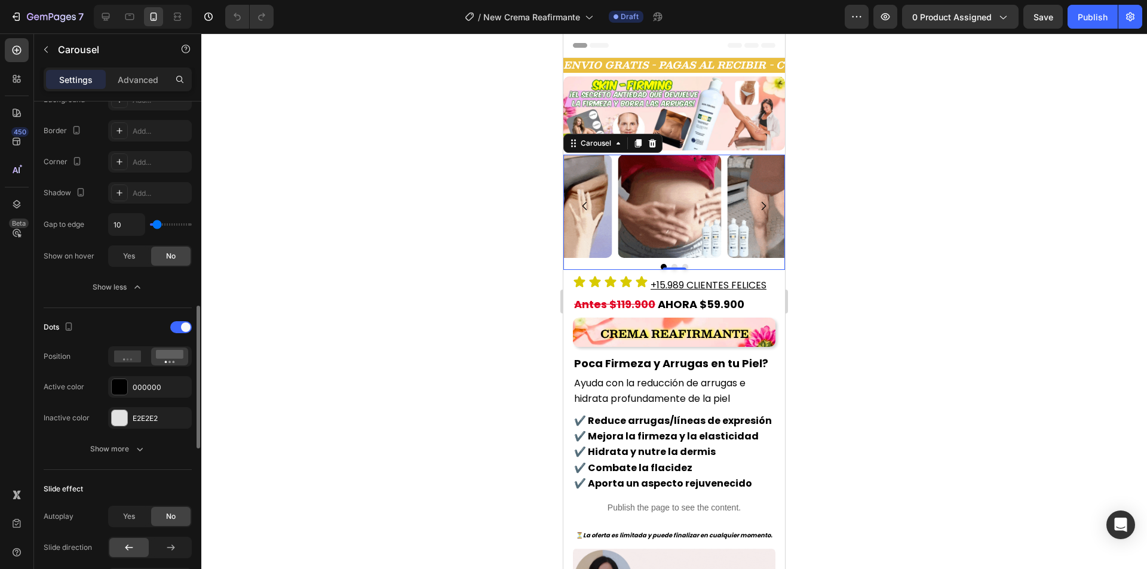
scroll to position [776, 0]
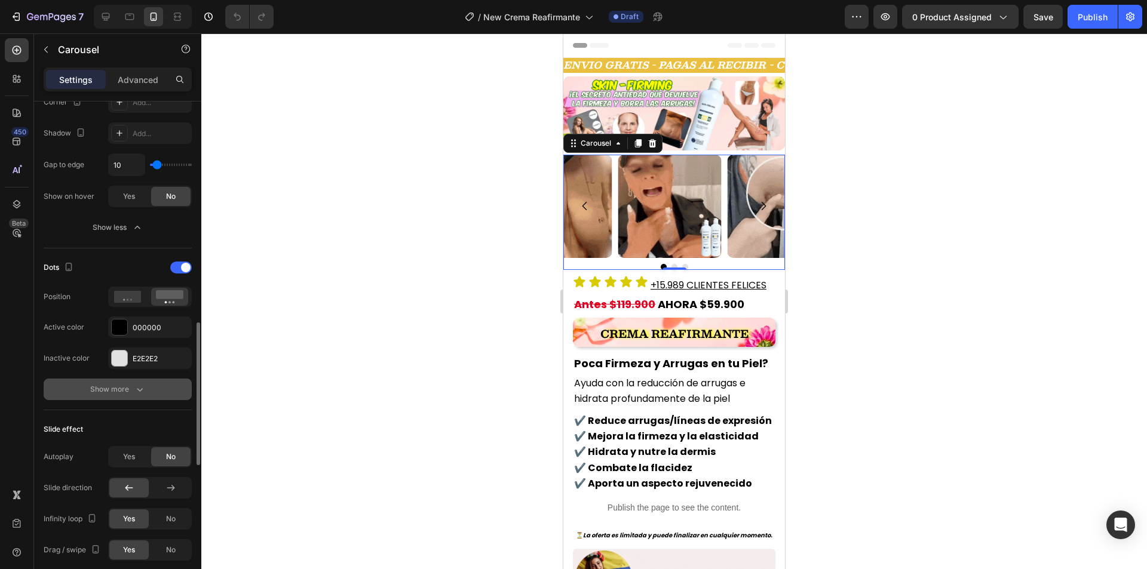
click at [143, 394] on icon "button" at bounding box center [140, 389] width 12 height 12
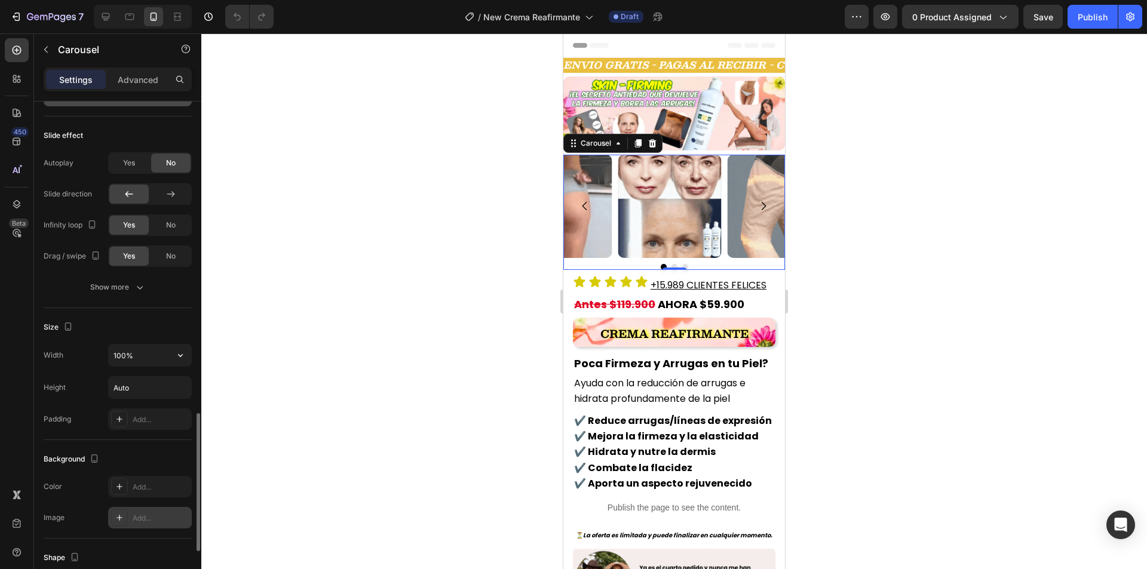
scroll to position [1322, 0]
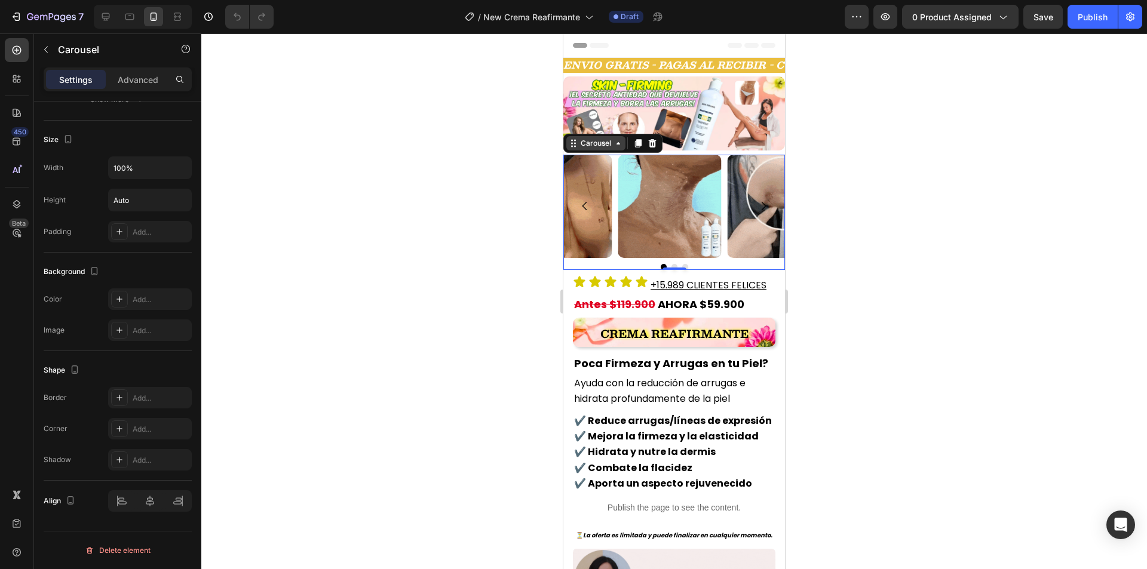
click at [615, 142] on icon at bounding box center [618, 144] width 10 height 10
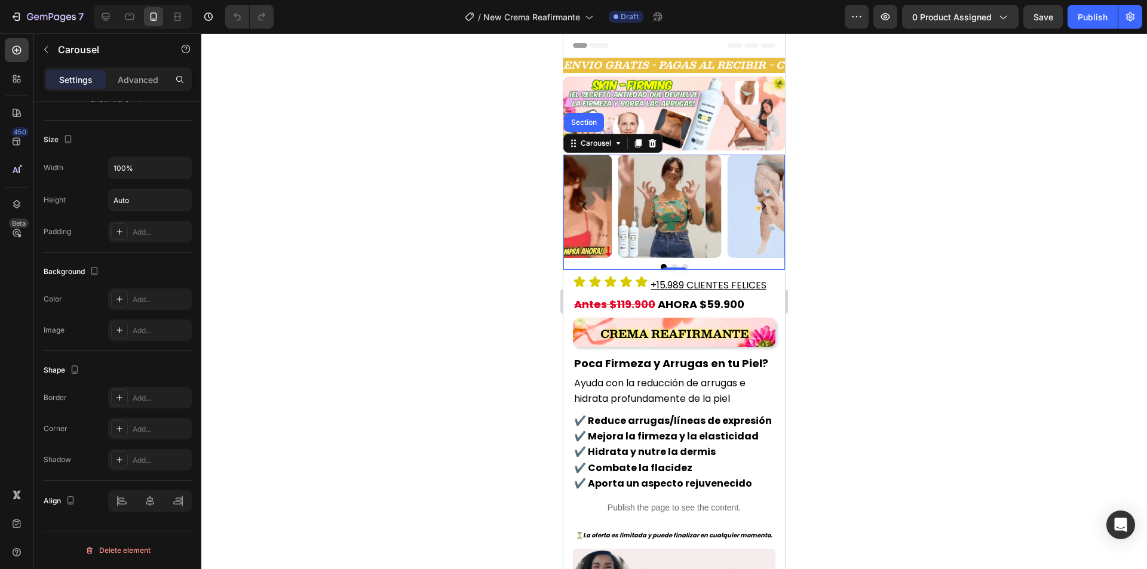
click at [614, 195] on div "Image Image Image" at bounding box center [674, 206] width 222 height 103
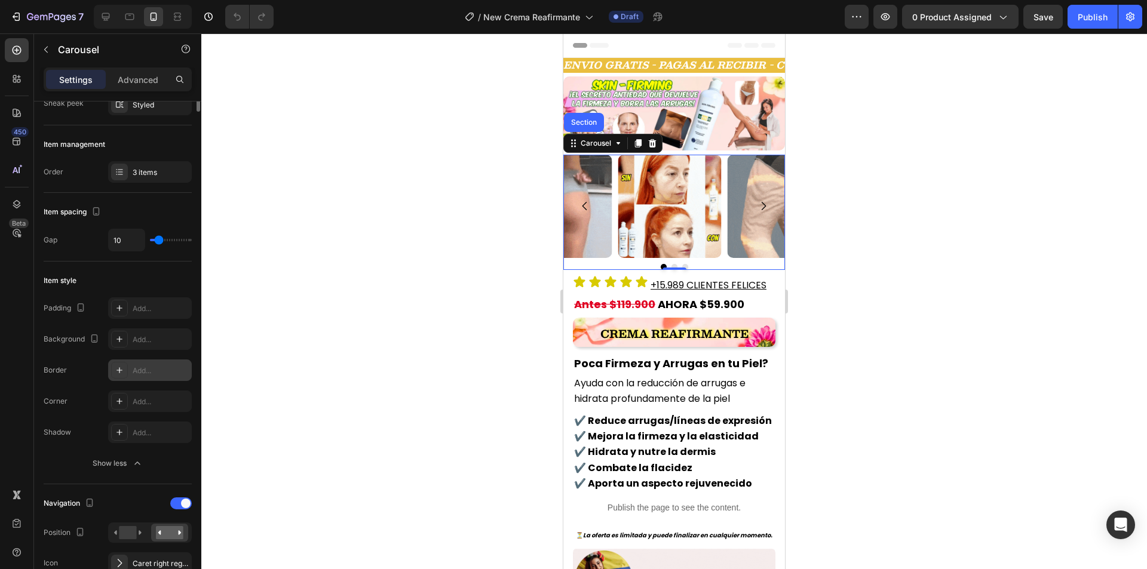
scroll to position [0, 0]
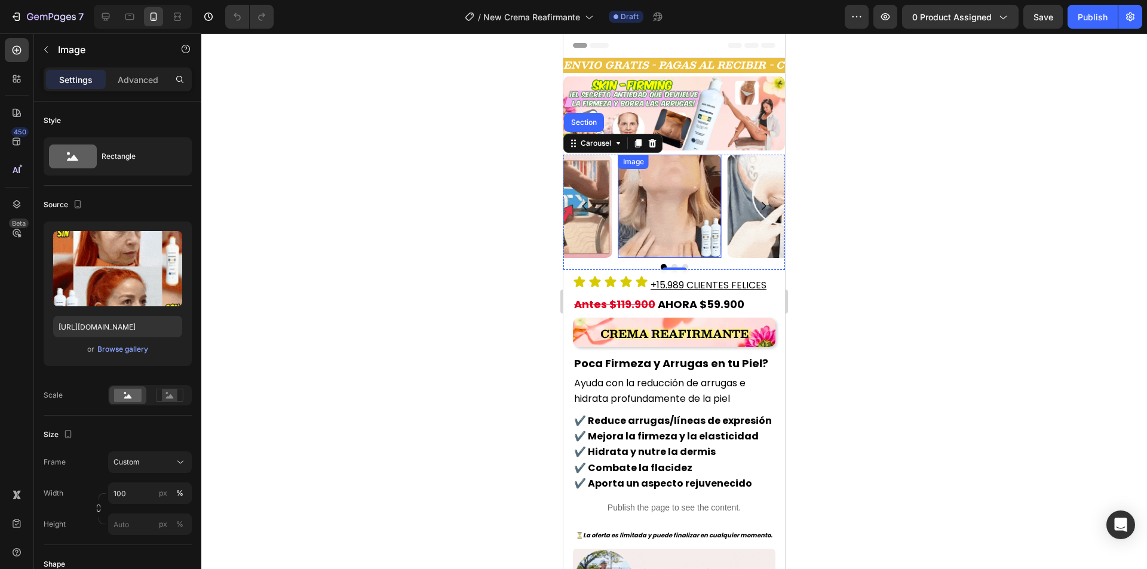
click at [650, 235] on img at bounding box center [669, 206] width 103 height 103
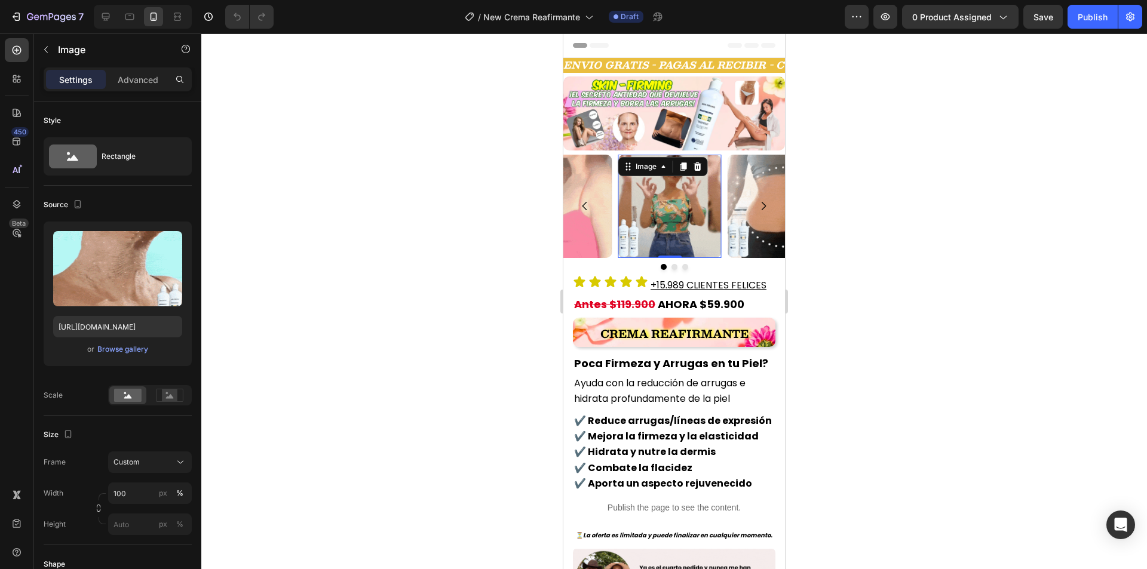
click at [652, 232] on img at bounding box center [669, 206] width 103 height 103
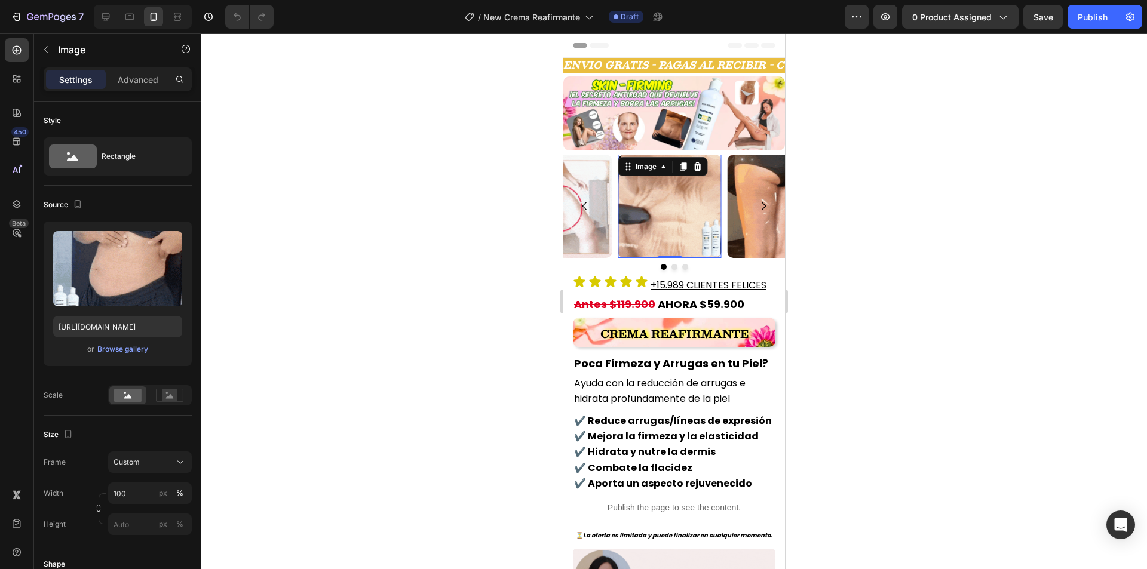
click at [652, 232] on img at bounding box center [669, 206] width 103 height 103
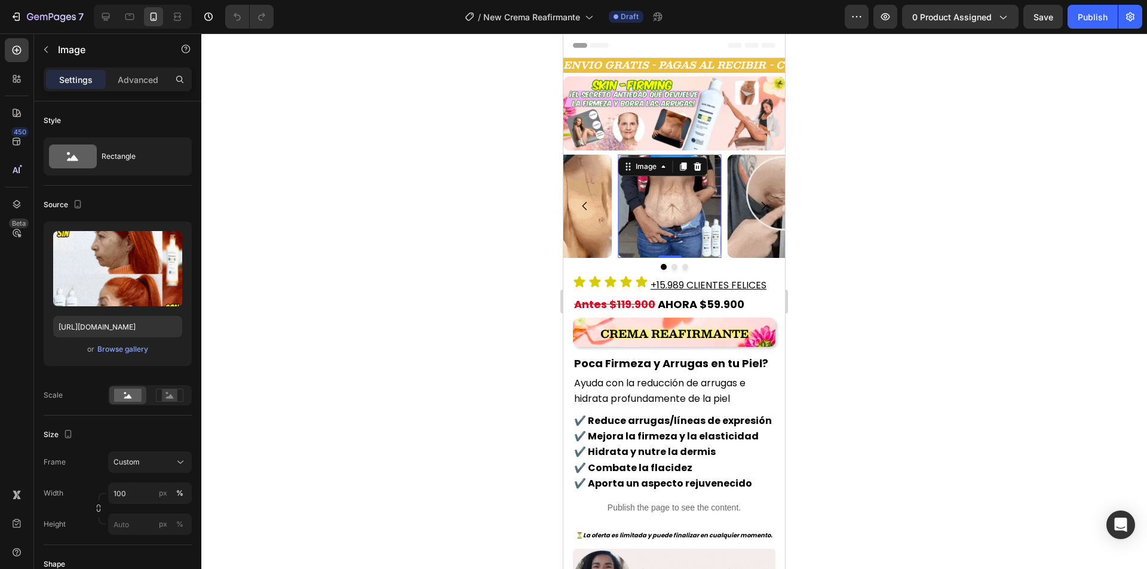
click at [652, 232] on img at bounding box center [669, 206] width 103 height 103
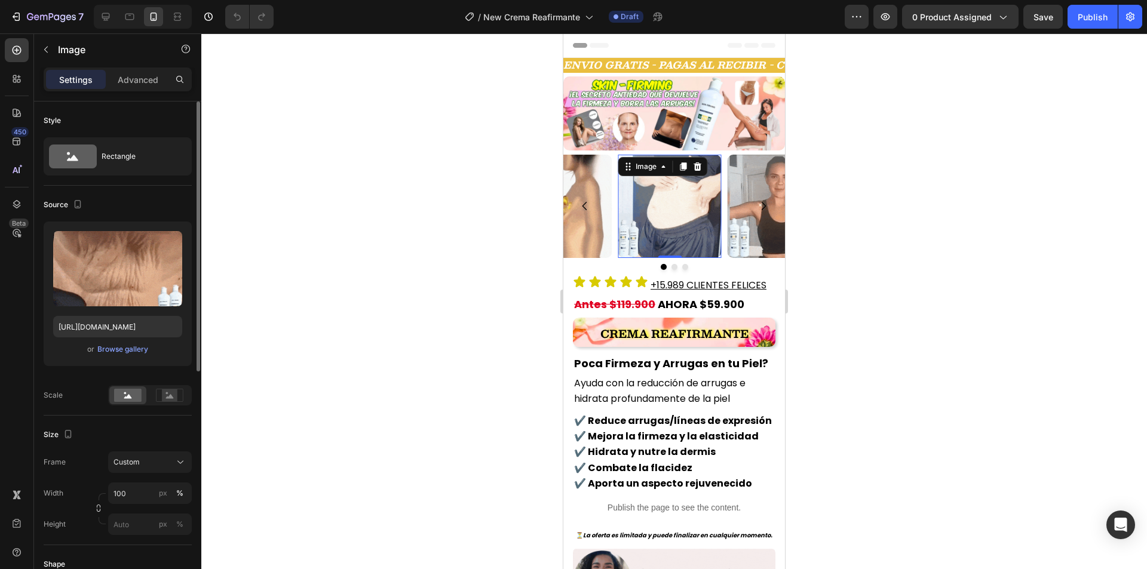
scroll to position [119, 0]
